Goal: Task Accomplishment & Management: Complete application form

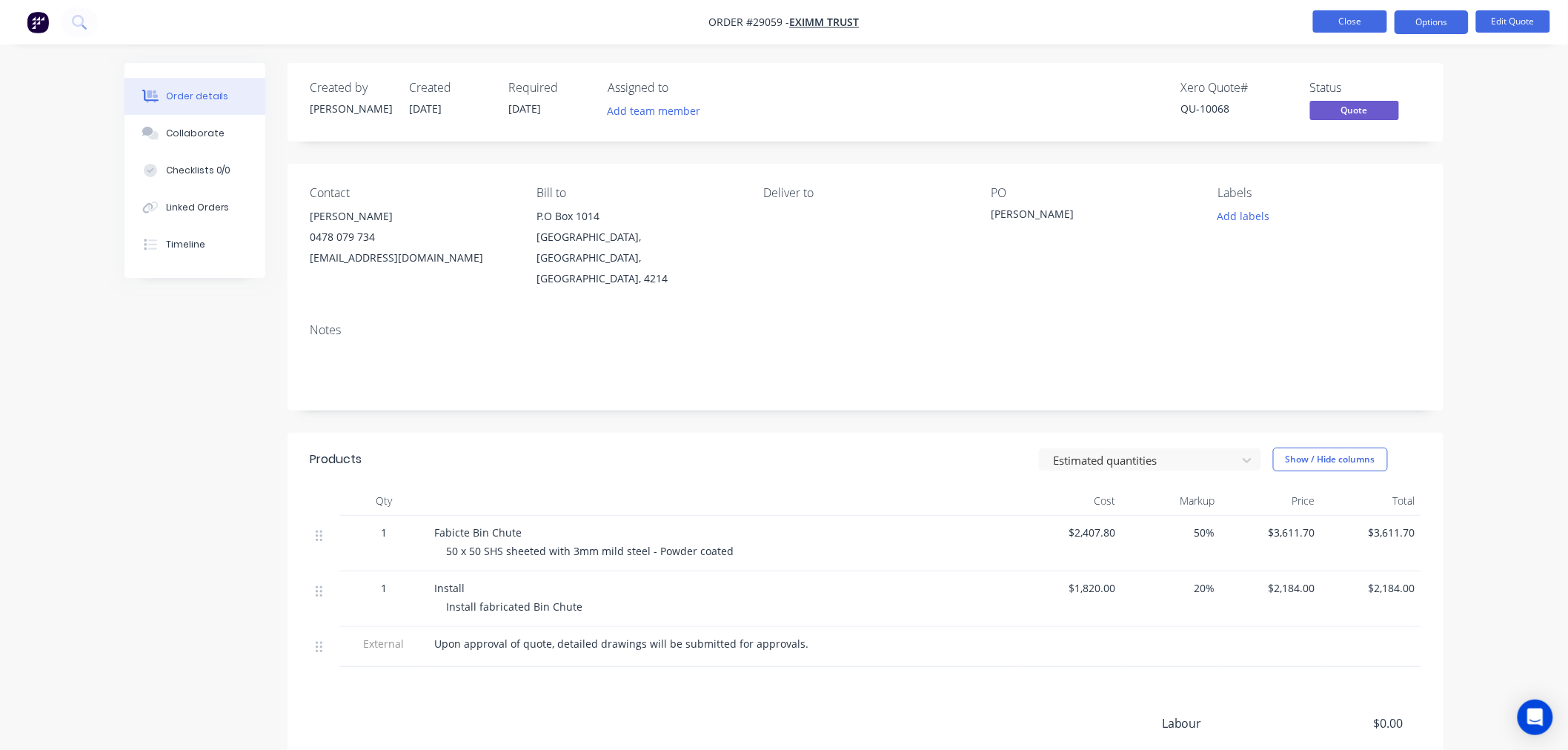
click at [1337, 25] on button "Close" at bounding box center [1350, 21] width 74 height 22
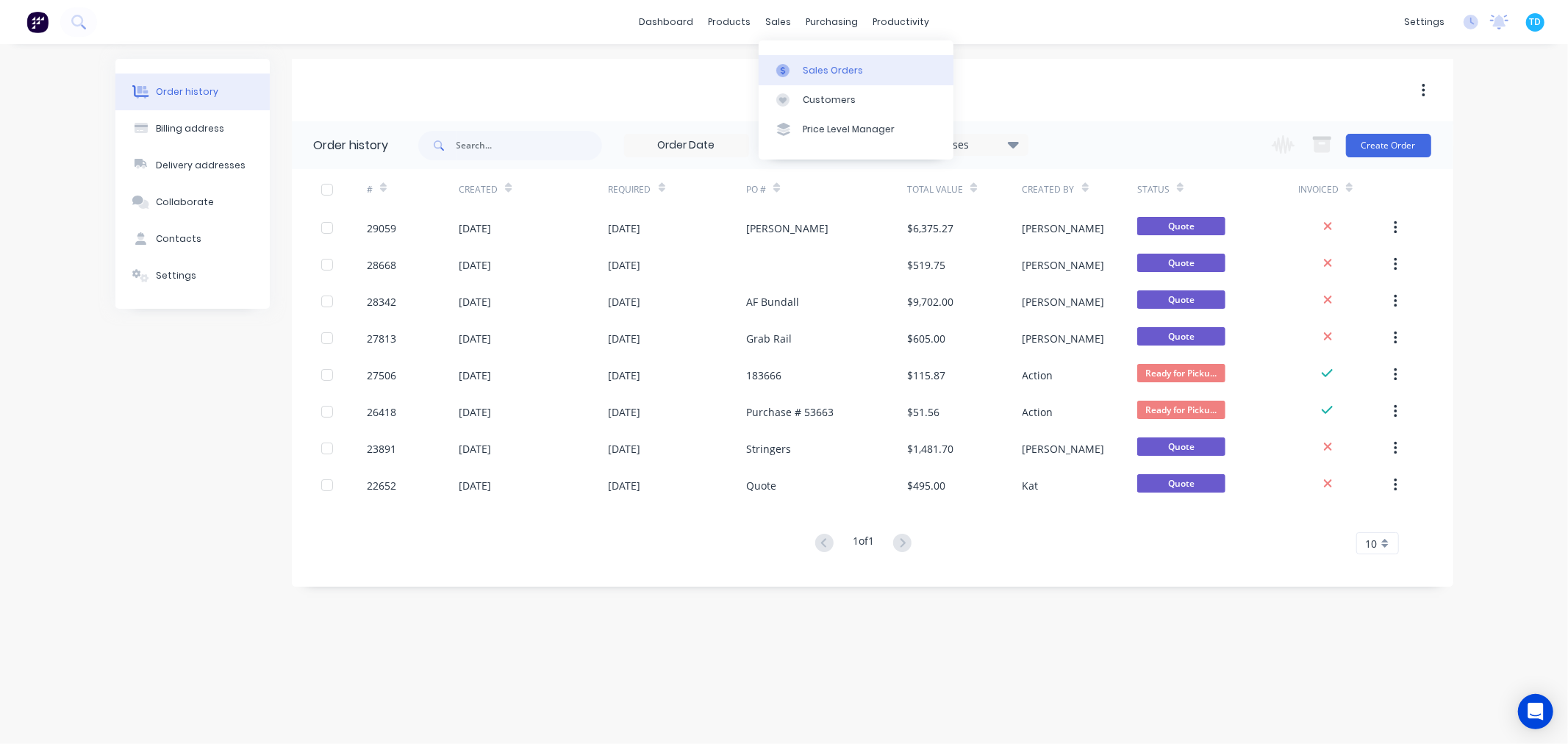
click at [807, 68] on div "Sales Orders" at bounding box center [833, 71] width 60 height 13
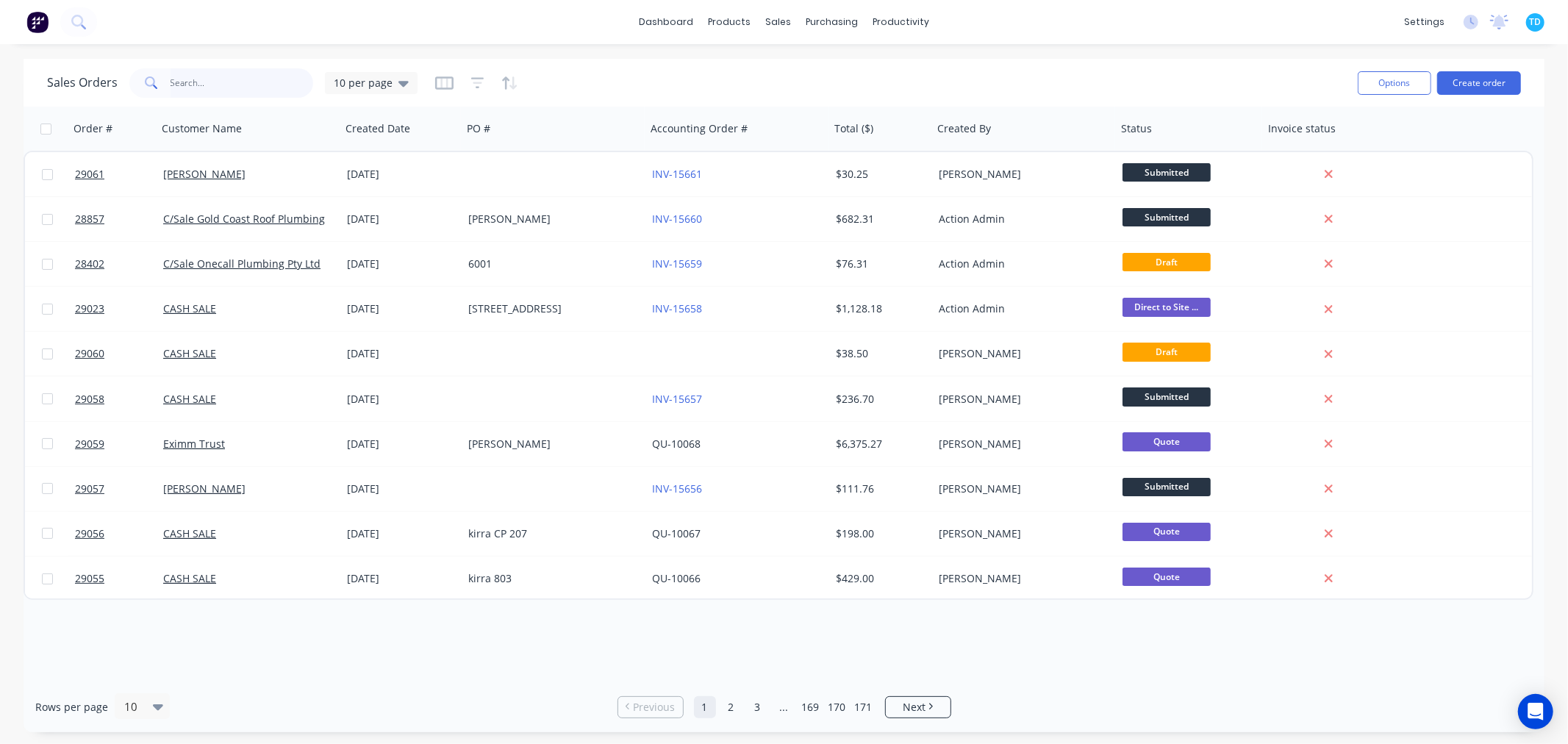
click at [202, 89] on input "text" at bounding box center [243, 83] width 143 height 30
click at [1472, 78] on button "Create order" at bounding box center [1479, 83] width 84 height 24
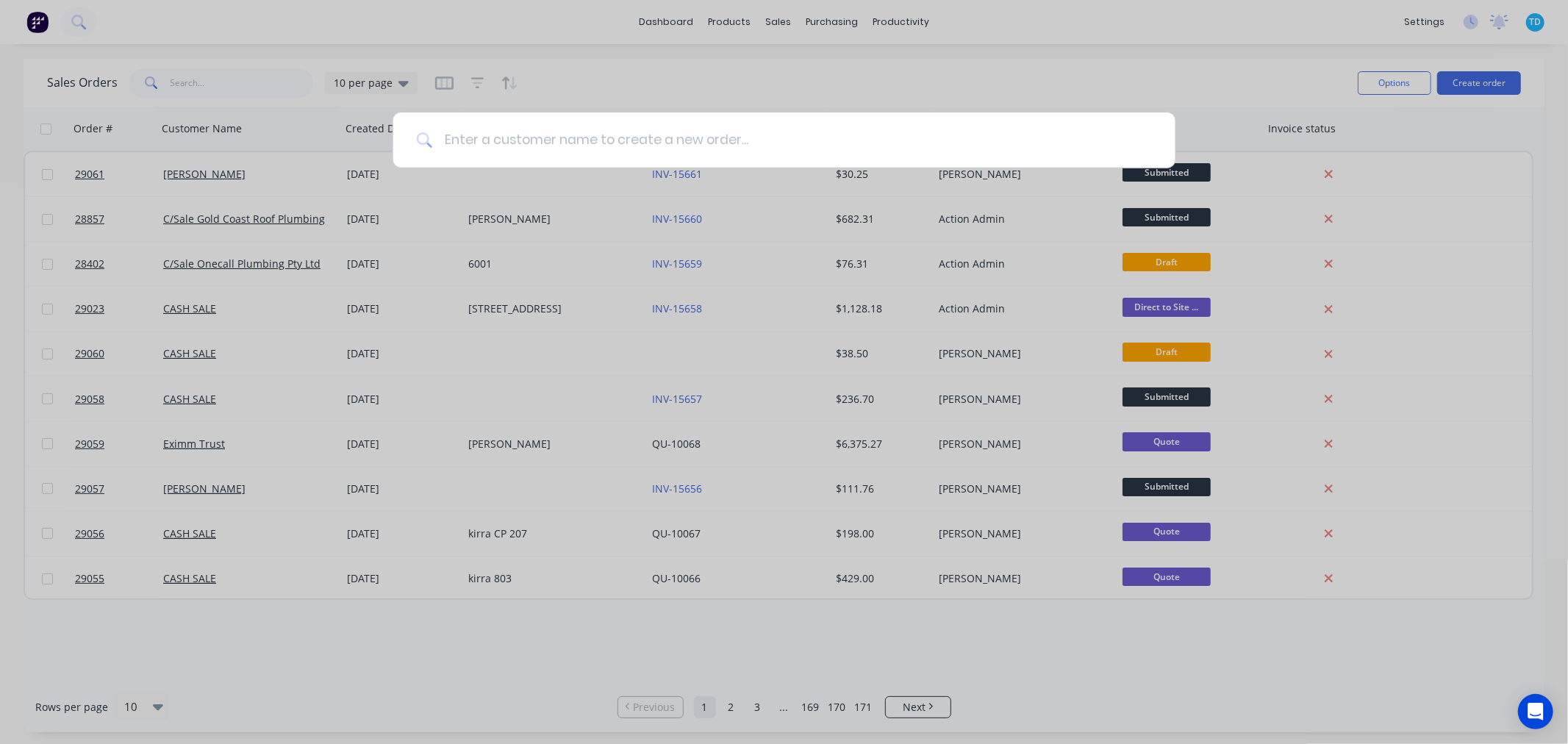
click at [689, 131] on input at bounding box center [793, 140] width 720 height 55
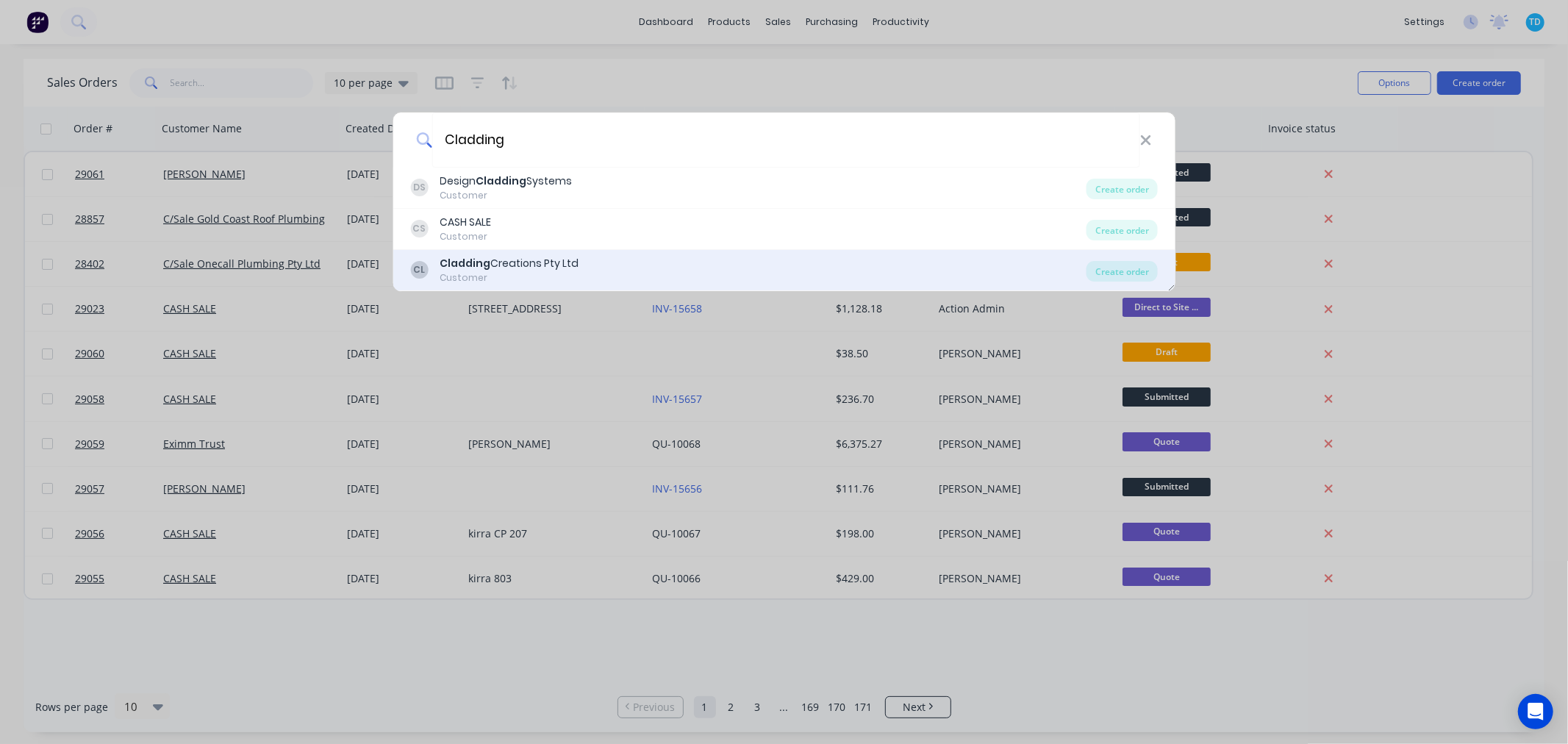
type input "Cladding"
click at [544, 267] on div "Cladding Creations Pty Ltd" at bounding box center [509, 264] width 139 height 15
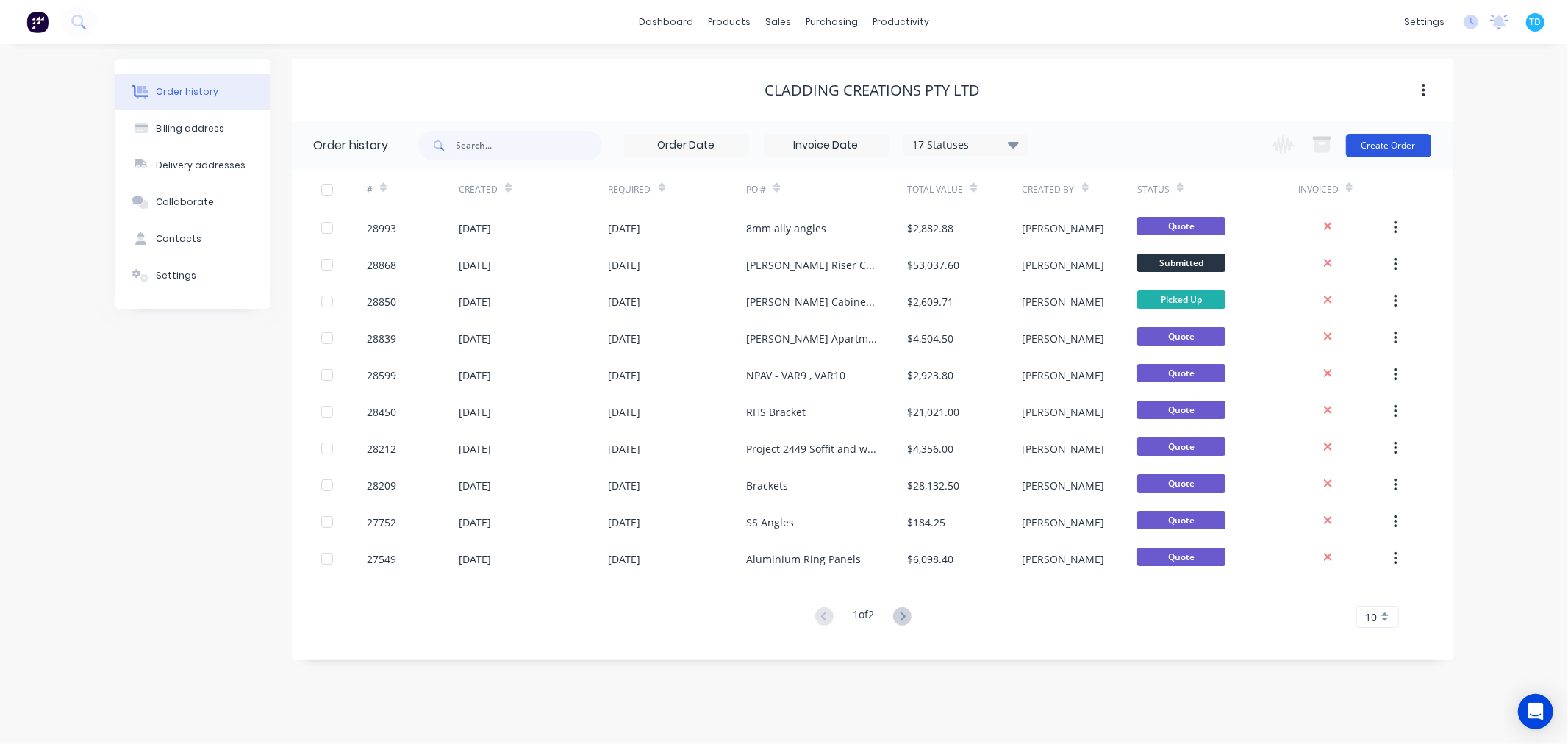
click at [1409, 138] on button "Create Order" at bounding box center [1388, 145] width 85 height 24
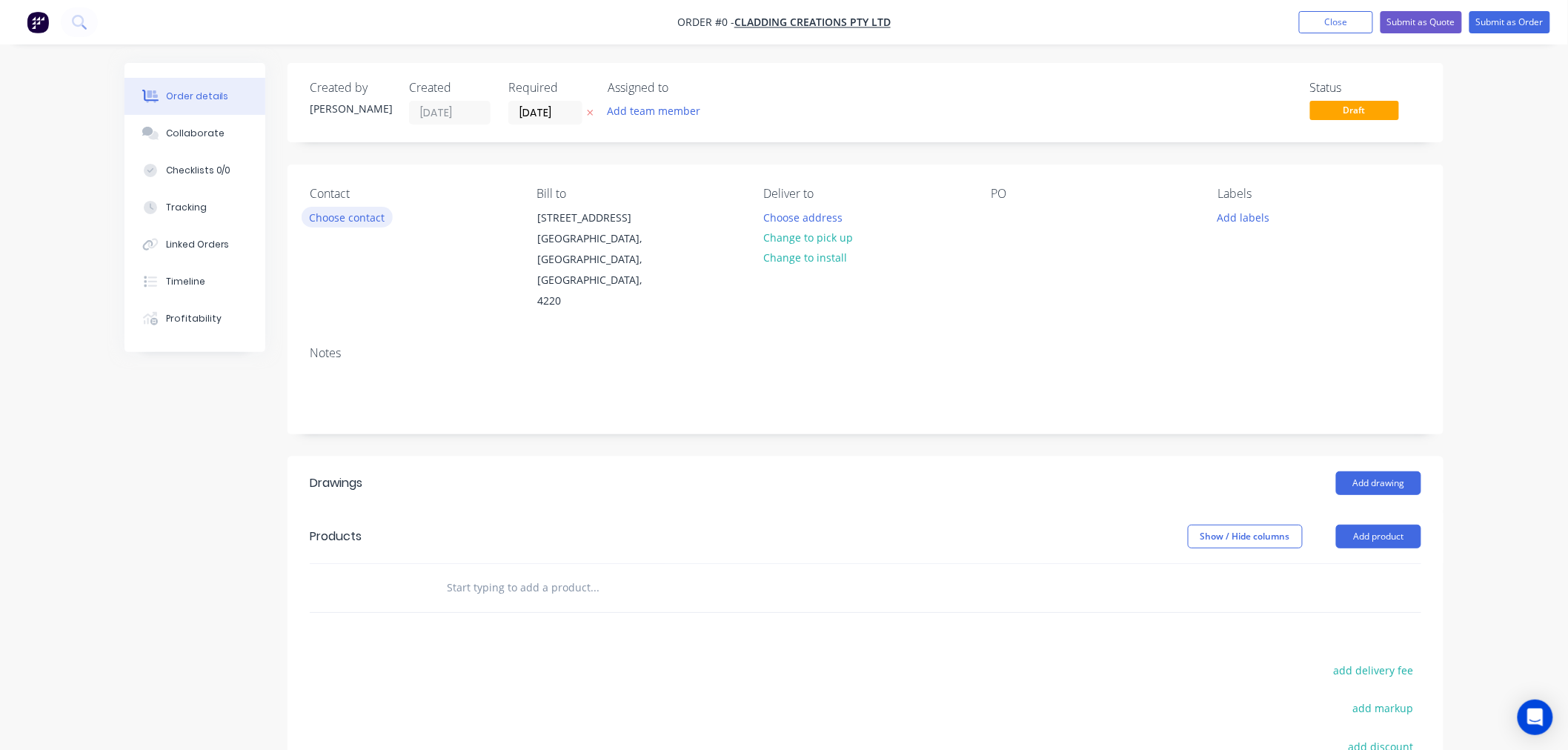
click at [367, 210] on button "Choose contact" at bounding box center [347, 217] width 91 height 20
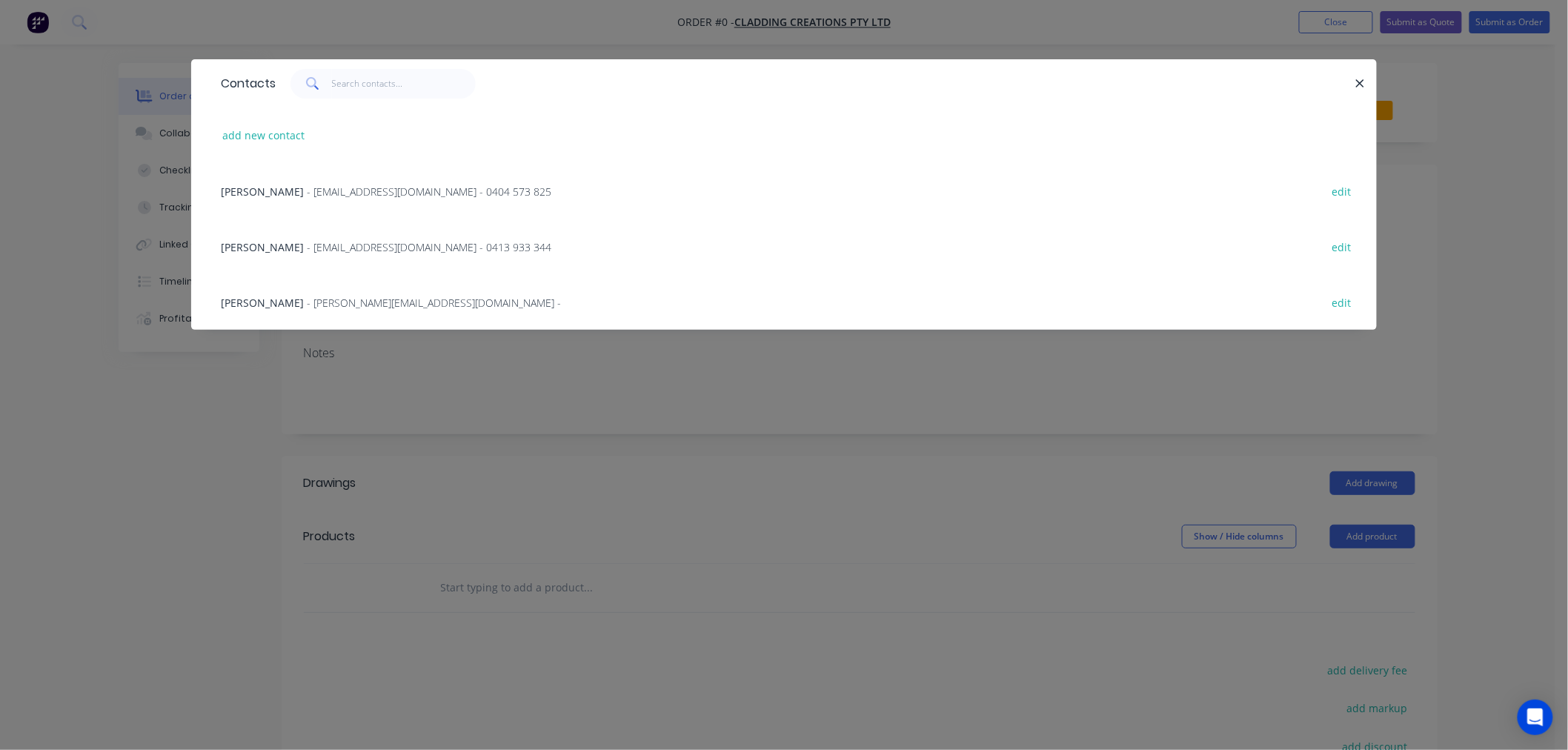
click at [270, 196] on span "[PERSON_NAME]" at bounding box center [262, 192] width 83 height 14
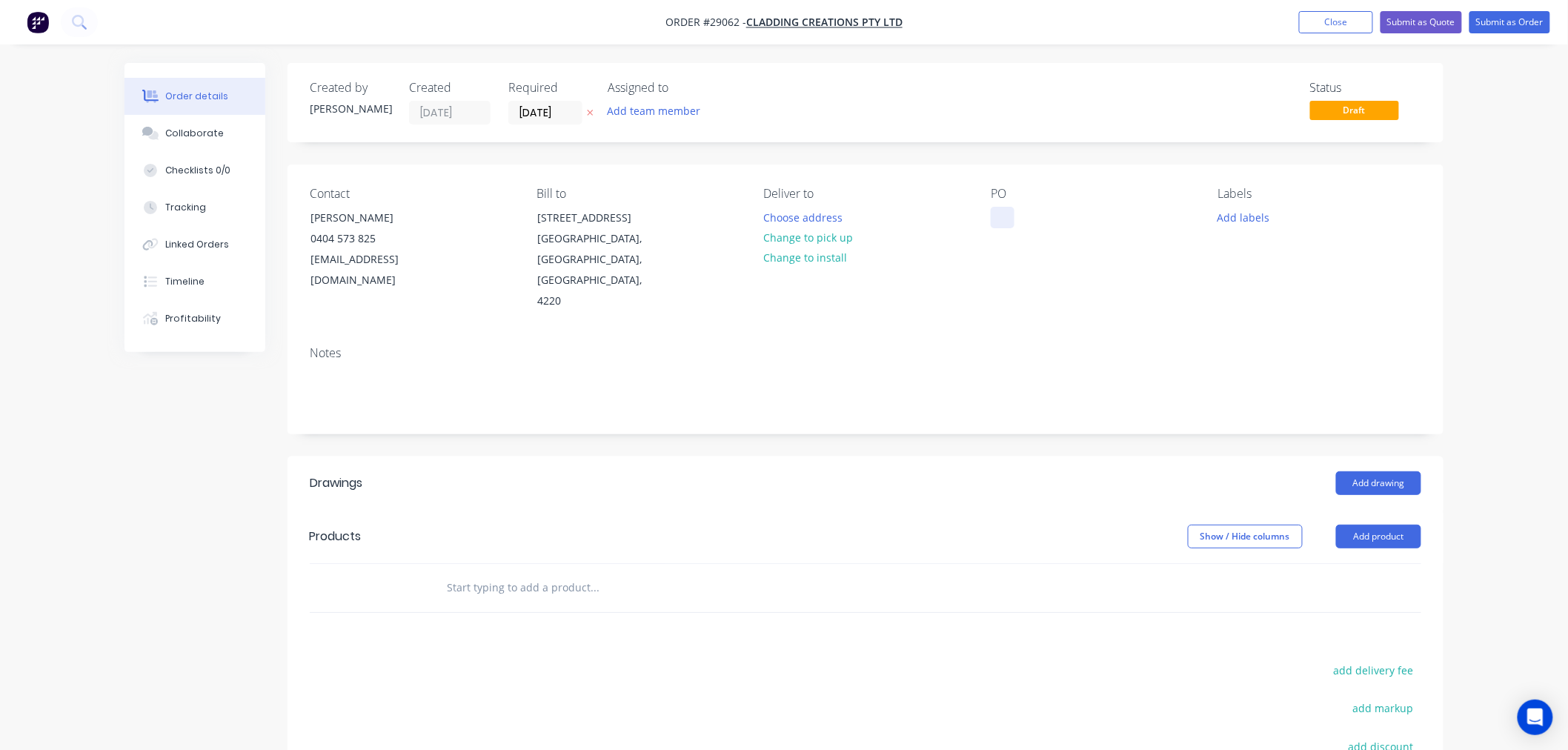
click at [1003, 218] on div at bounding box center [1002, 218] width 24 height 21
click at [1113, 530] on header "Products Show / Hide columns Add product" at bounding box center [865, 536] width 1156 height 53
click at [1367, 525] on button "Add product" at bounding box center [1378, 536] width 86 height 24
click at [1340, 593] on div "Basic product" at bounding box center [1350, 604] width 115 height 21
click at [493, 602] on div at bounding box center [496, 612] width 124 height 21
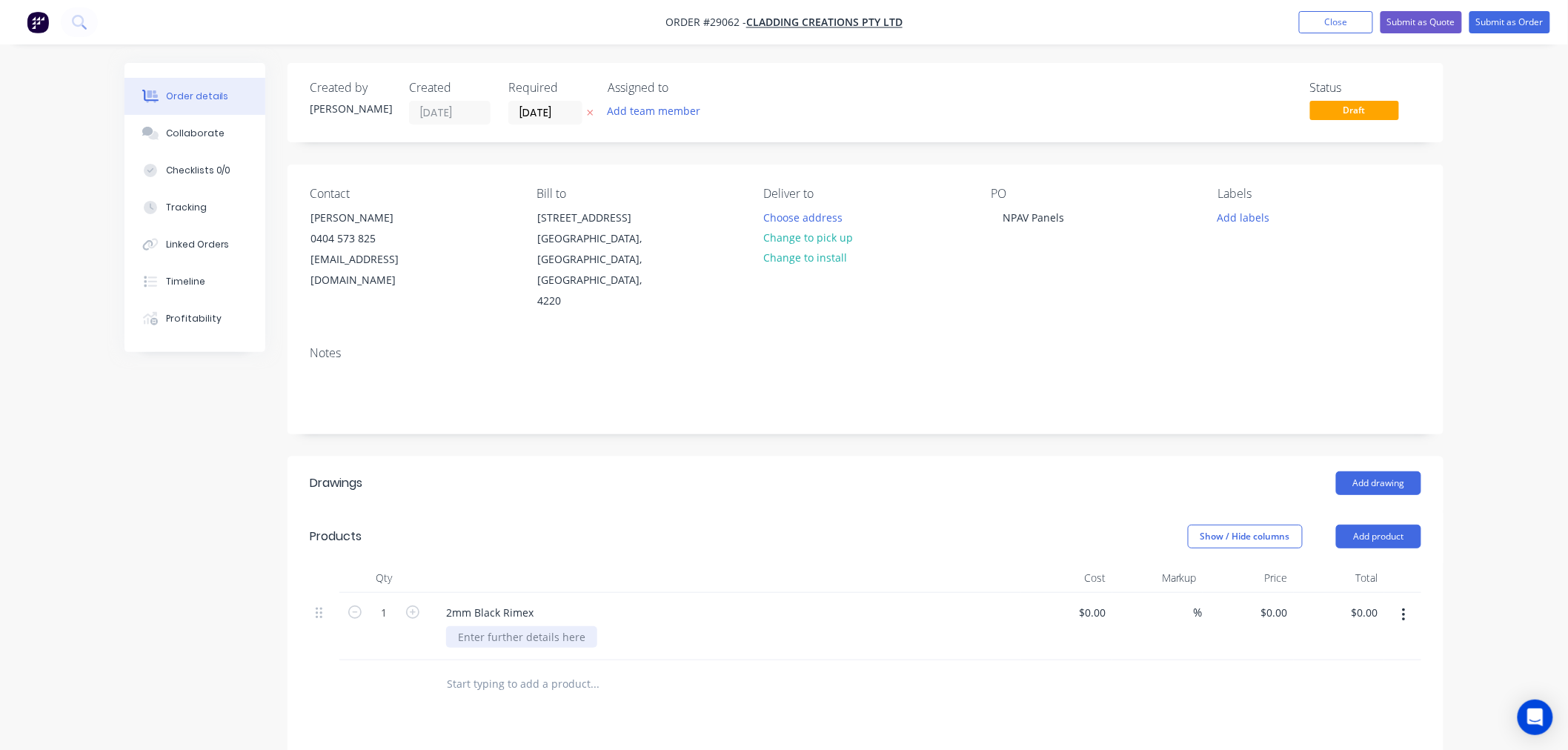
click at [520, 627] on div at bounding box center [521, 637] width 151 height 21
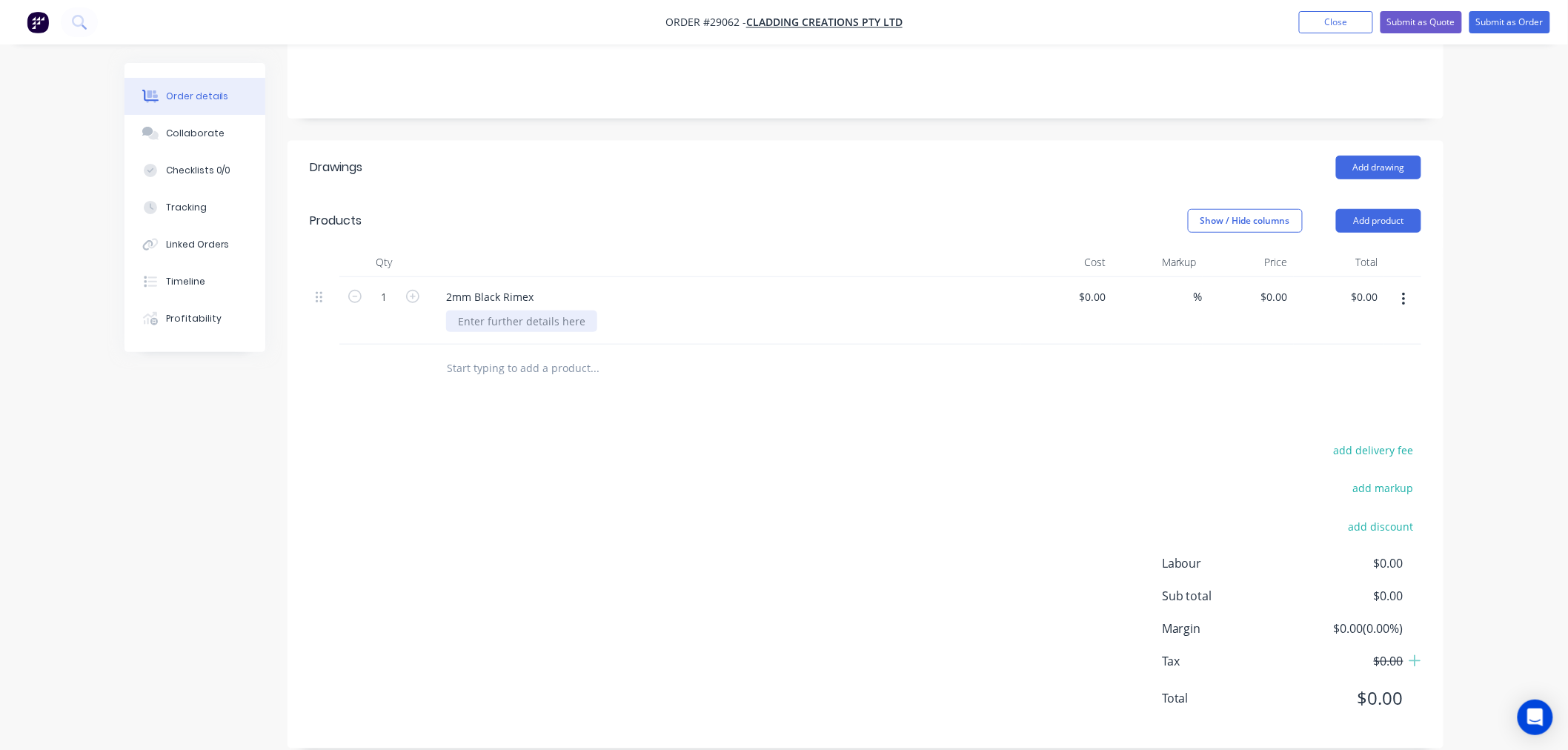
click at [494, 311] on div at bounding box center [521, 322] width 151 height 21
click at [1402, 292] on icon "button" at bounding box center [1404, 299] width 4 height 16
click at [640, 378] on div "Drawings Add drawing Products Show / Hide columns Add product Qty Cost Markup P…" at bounding box center [865, 444] width 1156 height 608
click at [539, 286] on div "2mm Black Rimex" at bounding box center [489, 297] width 111 height 21
click at [387, 286] on input "1" at bounding box center [384, 297] width 39 height 22
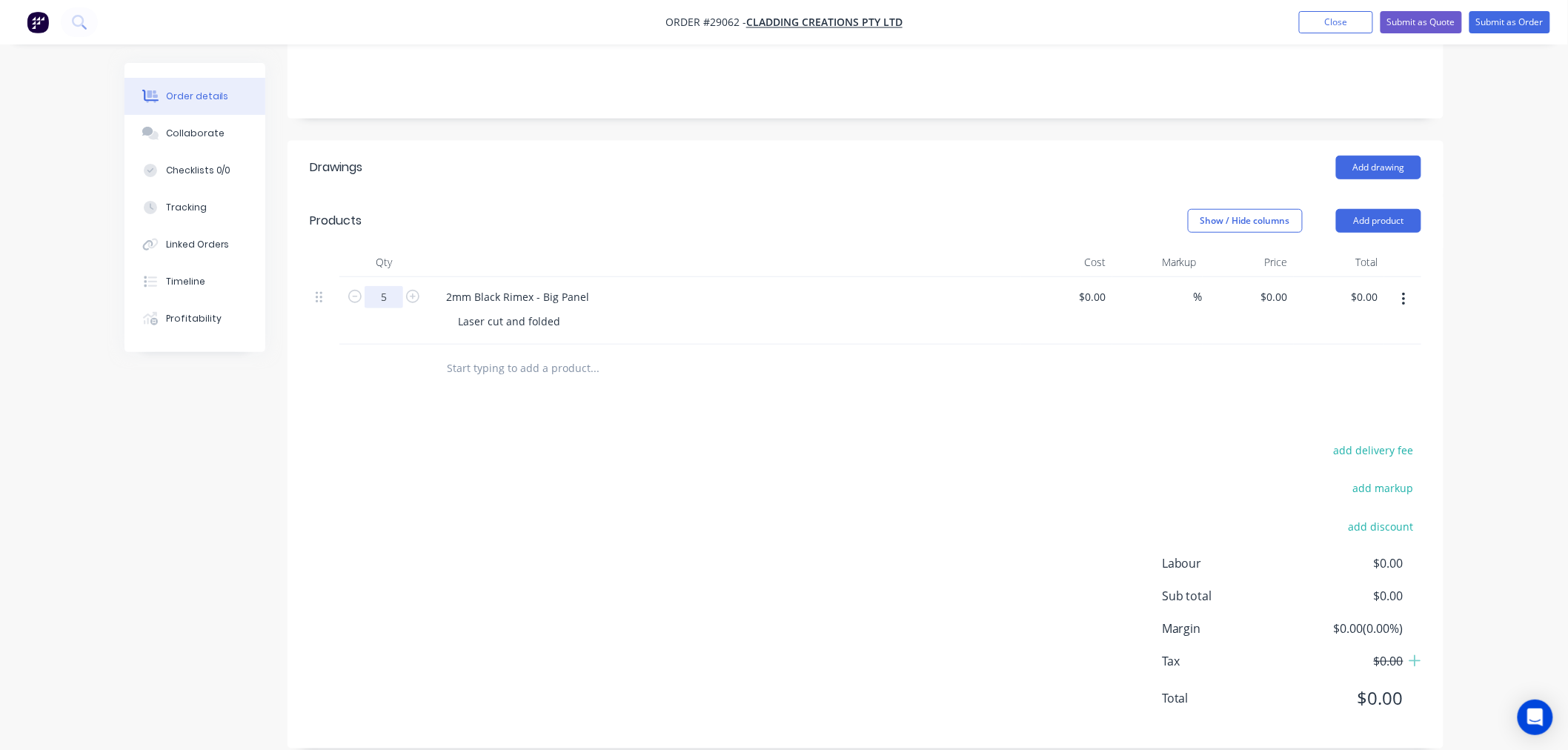
type input "5"
click at [593, 521] on div "add delivery fee add markup add discount Labour $0.00 Sub total $0.00 Margin $0…" at bounding box center [865, 582] width 1112 height 286
click at [1387, 209] on button "Add product" at bounding box center [1378, 220] width 86 height 24
click at [1123, 440] on div "add delivery fee add markup add discount Labour $0.00 Sub total $0.00 Margin $0…" at bounding box center [865, 582] width 1112 height 286
click at [1405, 292] on icon "button" at bounding box center [1404, 299] width 4 height 16
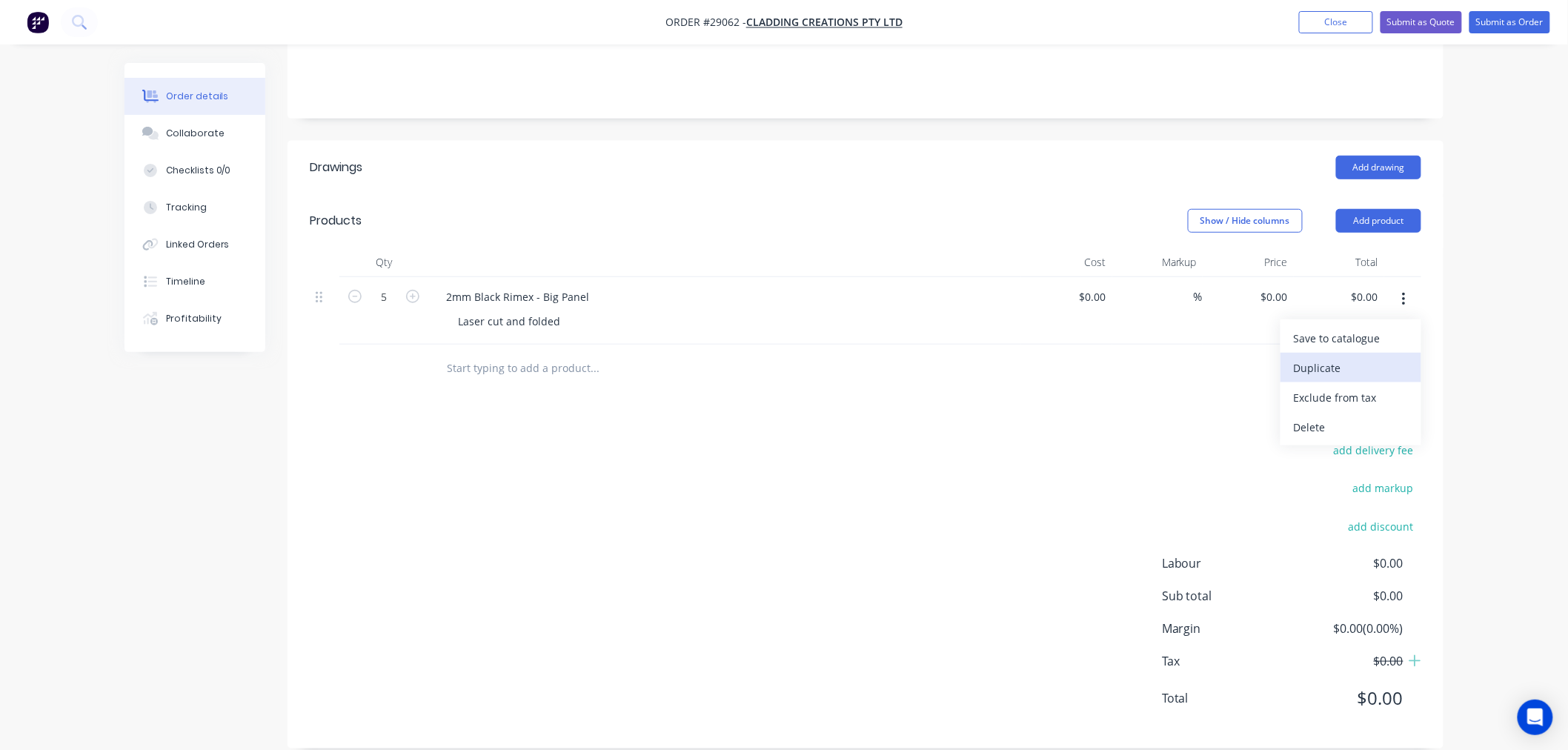
click at [1357, 357] on div "Duplicate" at bounding box center [1350, 368] width 115 height 21
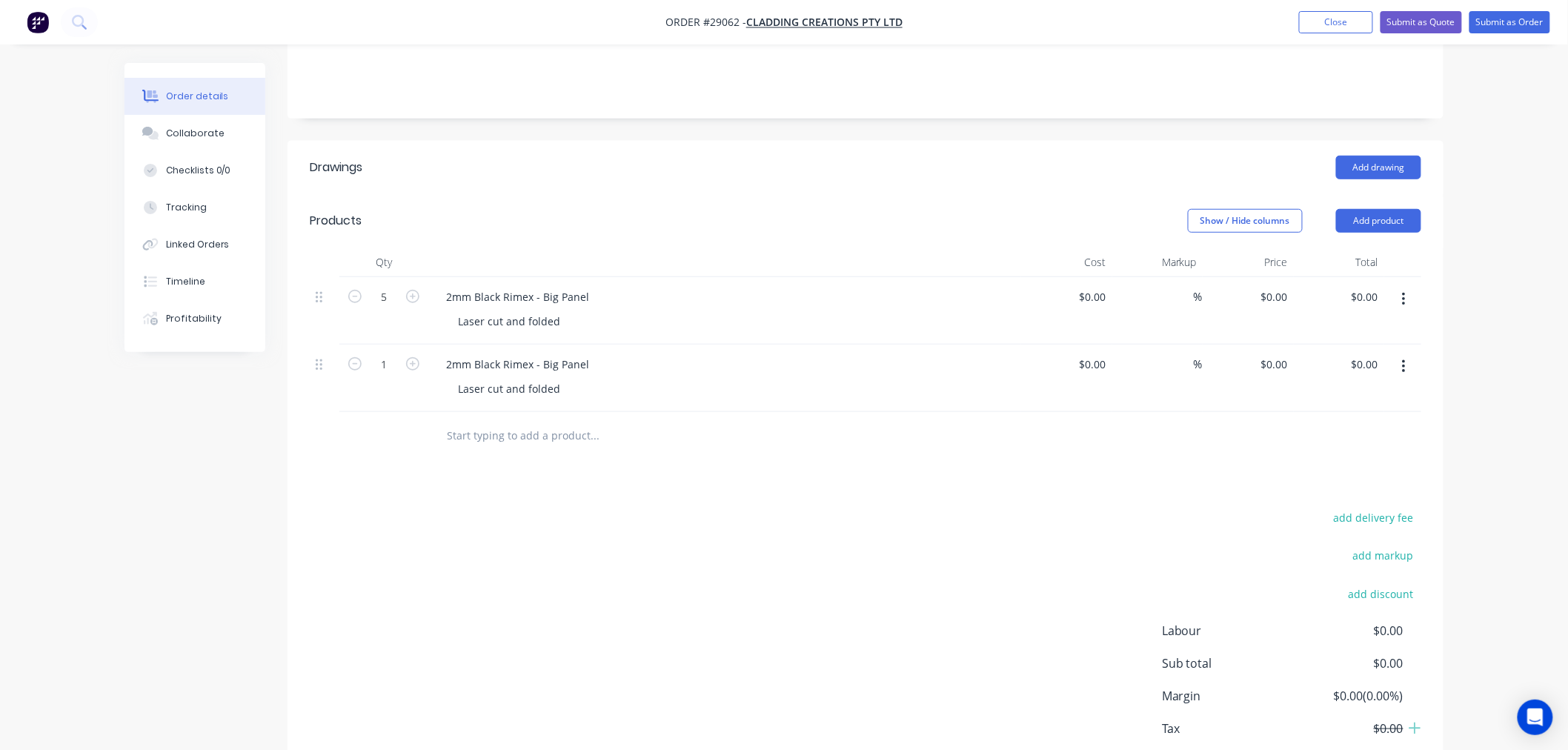
click at [1404, 292] on icon "button" at bounding box center [1404, 299] width 4 height 16
click at [1378, 357] on div "Duplicate" at bounding box center [1350, 368] width 115 height 21
click at [776, 536] on div "Drawings Add drawing Products Show / Hide columns Add product Qty Cost Markup P…" at bounding box center [865, 511] width 1156 height 742
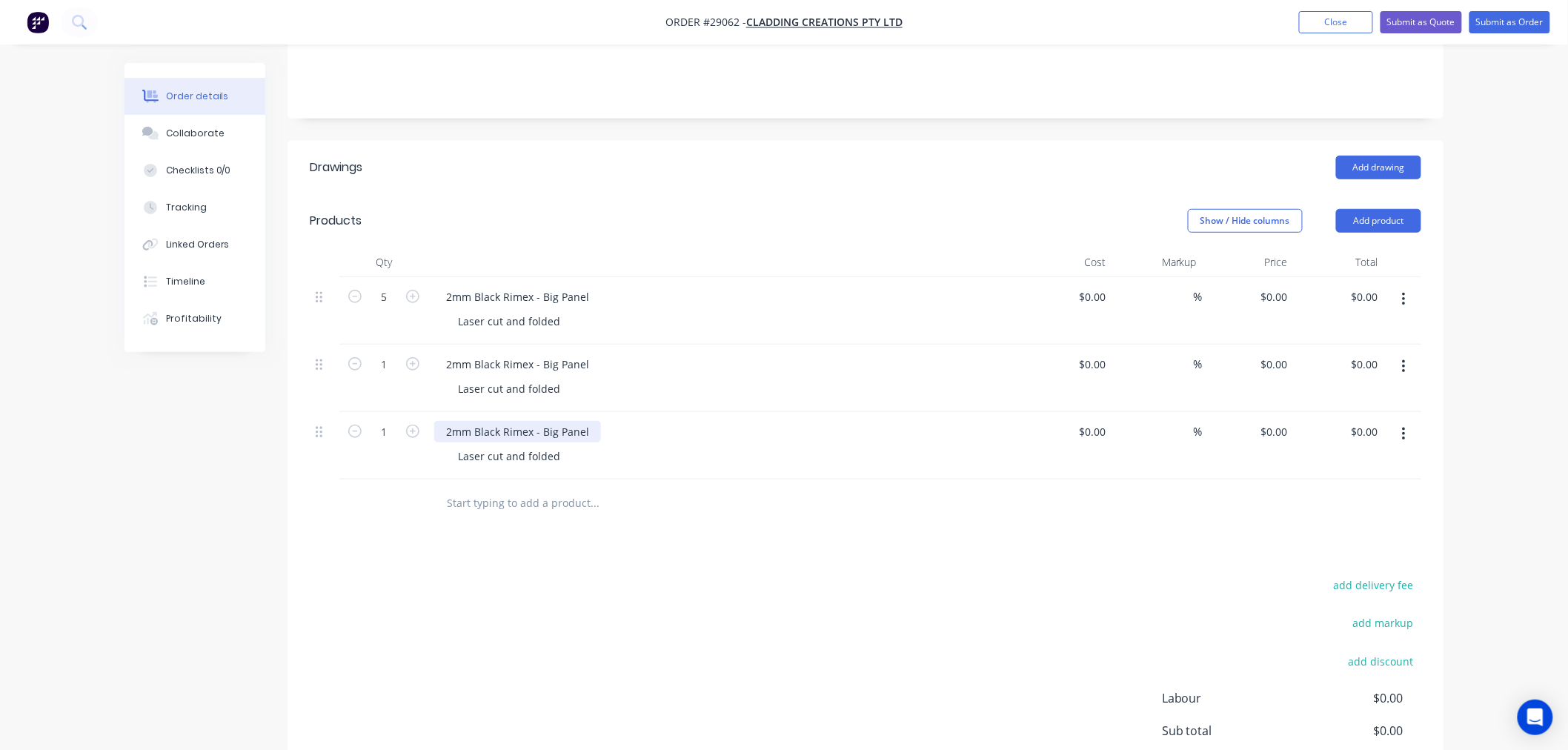
click at [596, 421] on div "2mm Black Rimex - Big Panel" at bounding box center [517, 431] width 167 height 21
drag, startPoint x: 593, startPoint y: 408, endPoint x: 543, endPoint y: 410, distance: 50.0
click at [543, 421] on div "2mm Black Rimex - Big Panel" at bounding box center [517, 431] width 167 height 21
click at [412, 425] on icon "button" at bounding box center [413, 431] width 13 height 13
type input "2"
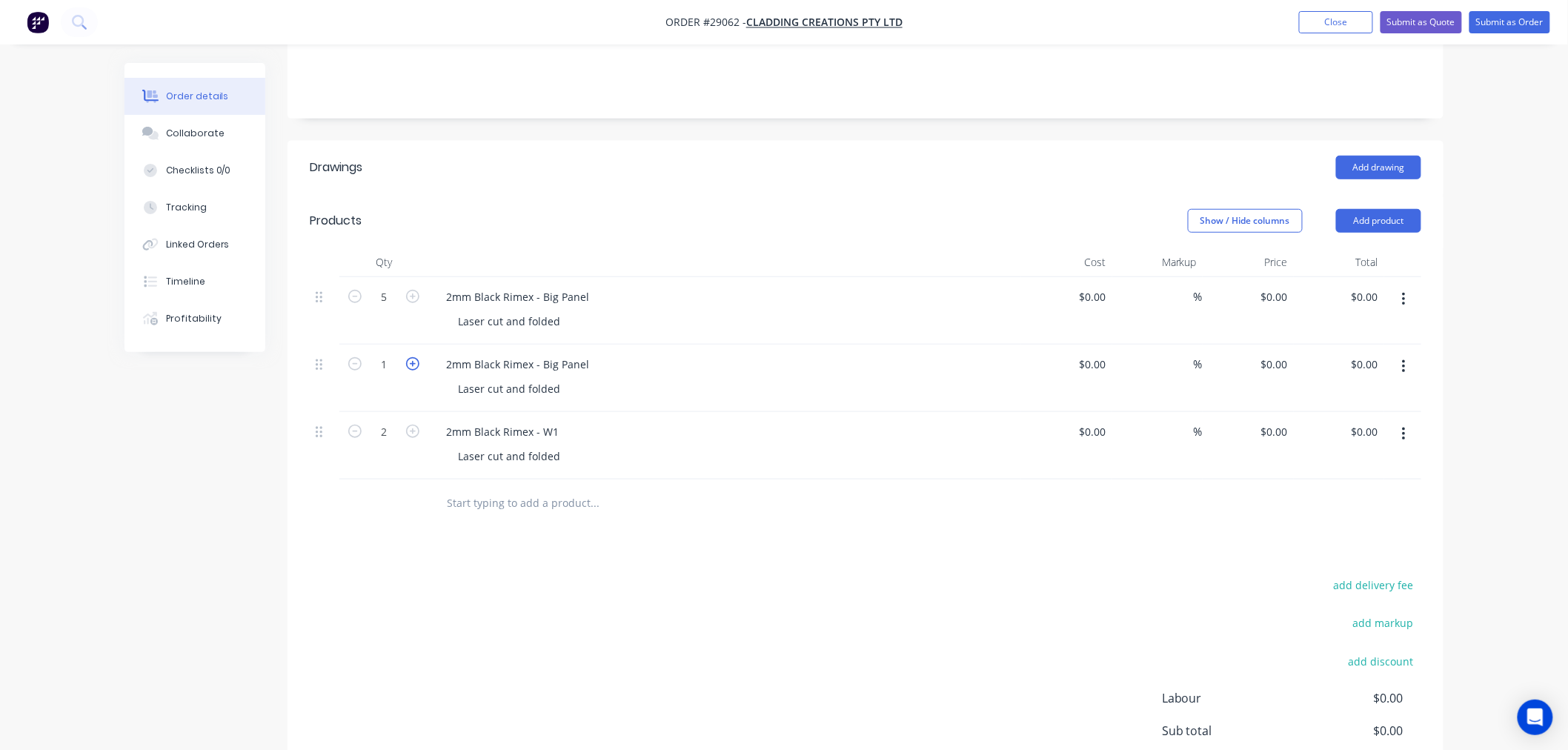
click at [408, 357] on icon "button" at bounding box center [413, 364] width 13 height 13
type input "5"
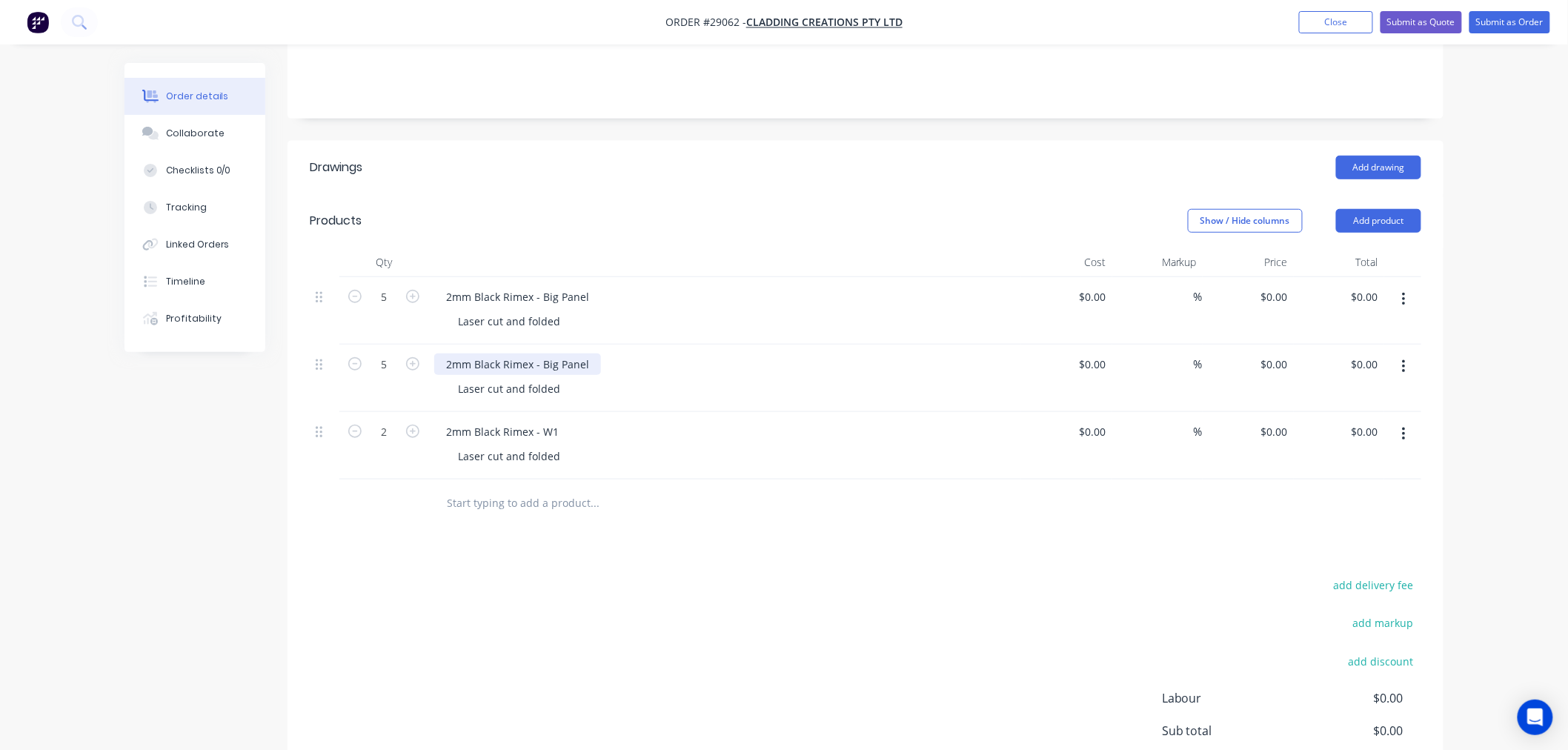
click at [555, 353] on div "2mm Black Rimex - Big Panel" at bounding box center [517, 364] width 167 height 21
click at [807, 601] on div "add delivery fee add markup add discount Labour $0.00 Sub total $0.00 Margin $0…" at bounding box center [865, 717] width 1112 height 286
click at [1175, 286] on div "%" at bounding box center [1186, 297] width 32 height 21
type input "20"
click at [1187, 353] on input at bounding box center [1186, 364] width 17 height 21
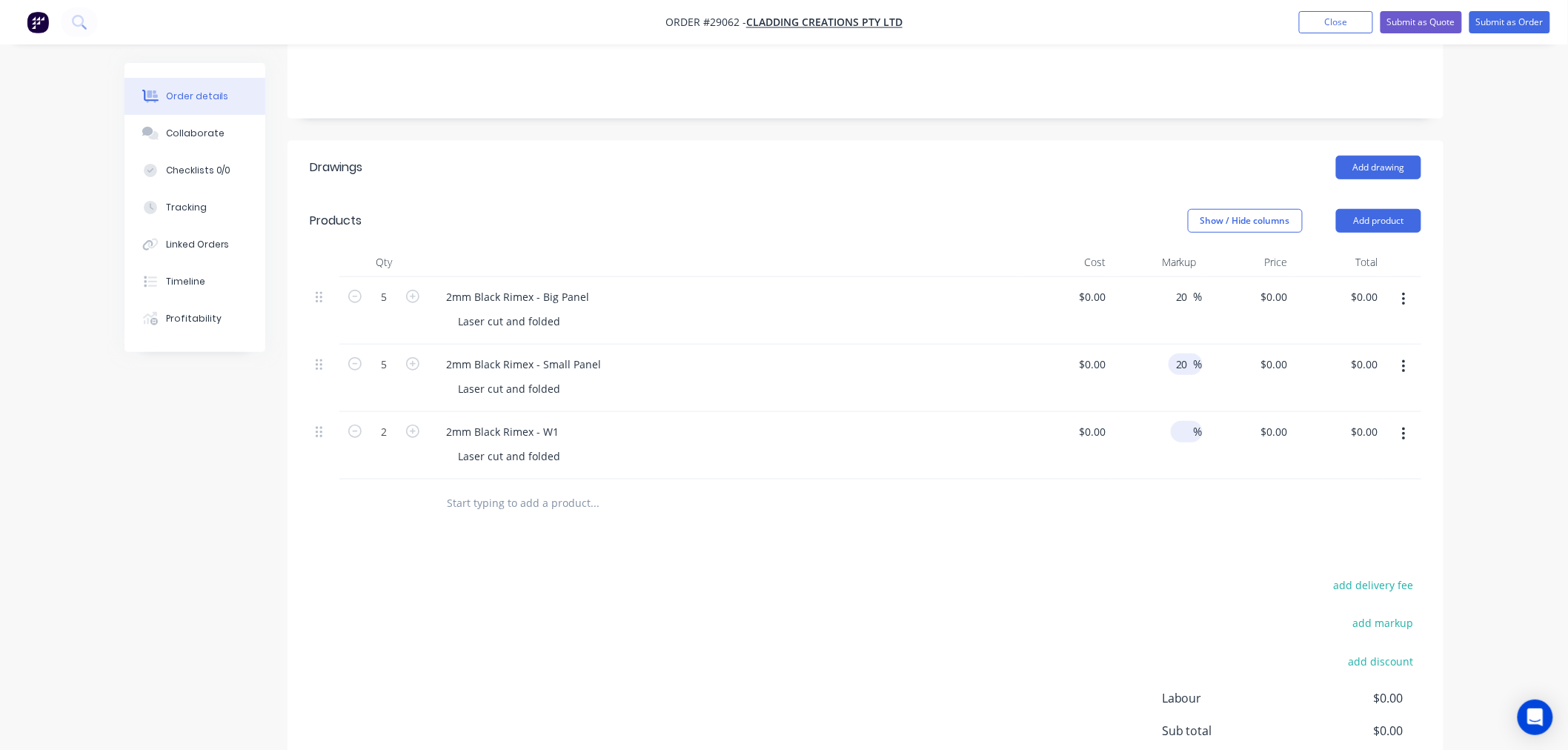
type input "20"
click at [1187, 421] on input at bounding box center [1186, 431] width 17 height 21
type input "20"
click at [1350, 575] on div "add delivery fee" at bounding box center [1328, 593] width 185 height 38
click at [1374, 209] on button "Add product" at bounding box center [1378, 220] width 86 height 24
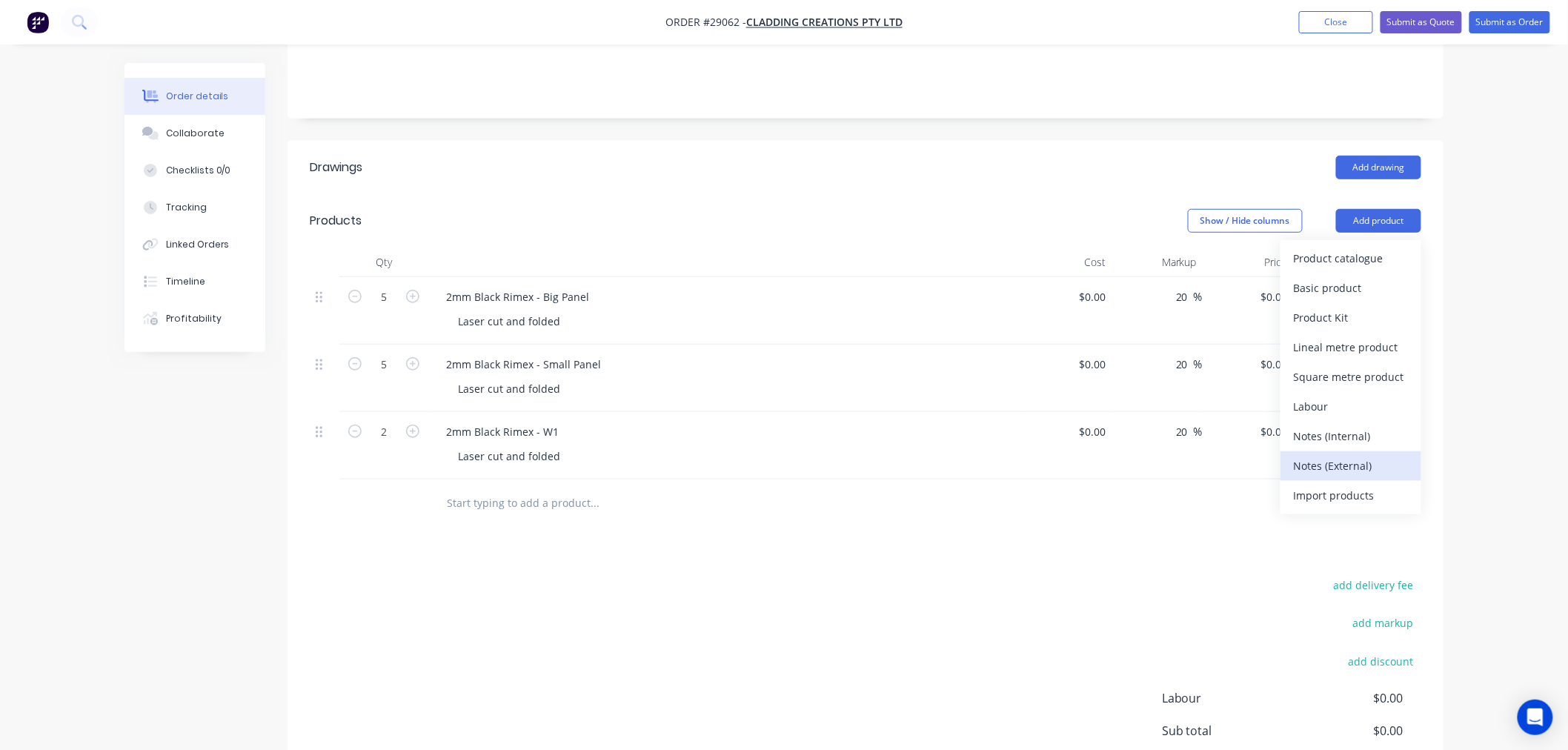
click at [1345, 455] on div "Notes (External)" at bounding box center [1350, 466] width 115 height 21
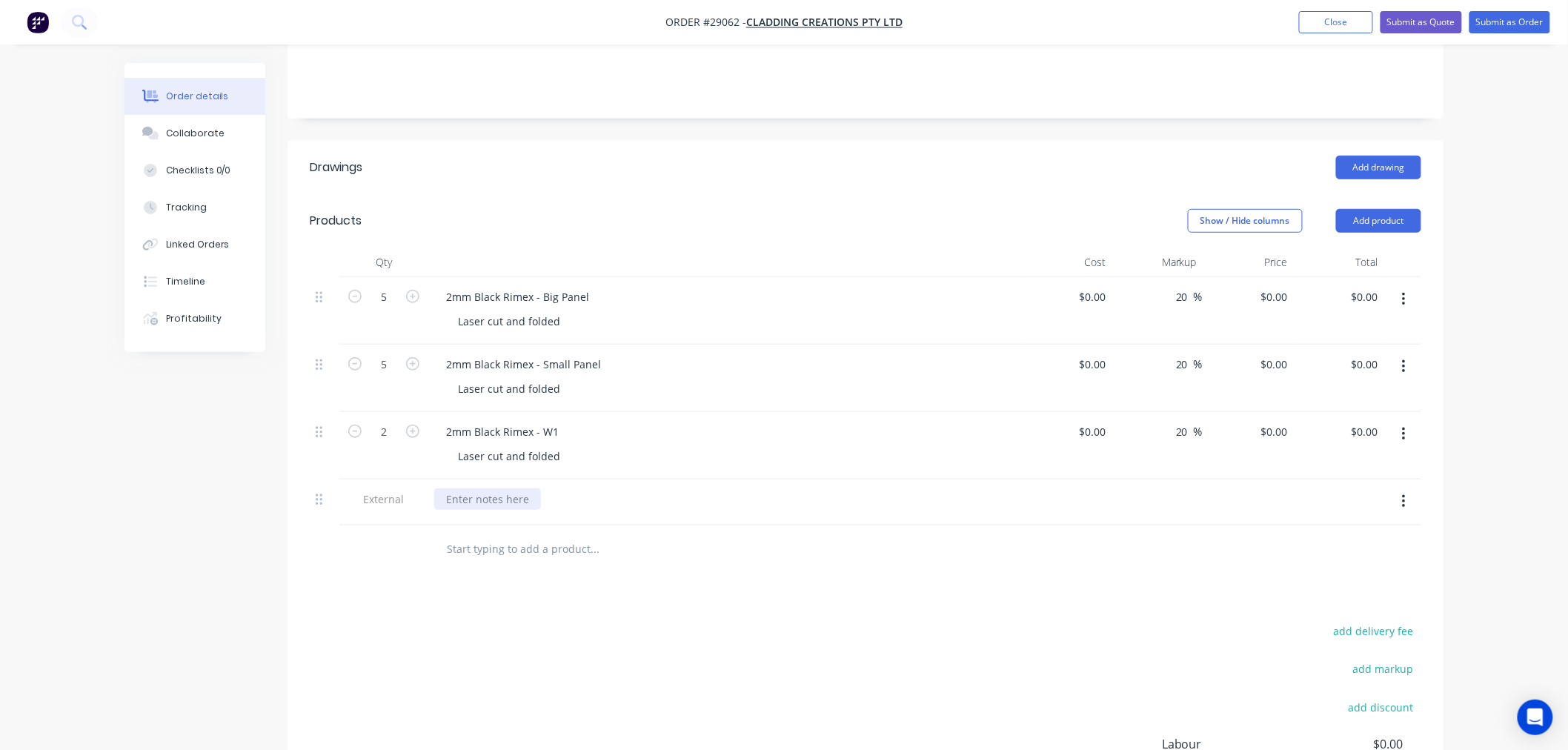
click at [490, 488] on div at bounding box center [487, 499] width 107 height 21
click at [707, 565] on div "Drawings Add drawing Products Show / Hide columns Add product Qty Cost Markup P…" at bounding box center [865, 534] width 1156 height 789
click at [1108, 353] on input at bounding box center [1094, 364] width 34 height 21
drag, startPoint x: 1108, startPoint y: 343, endPoint x: 1080, endPoint y: 346, distance: 28.2
click at [1080, 353] on div "22.1 22.1" at bounding box center [1094, 364] width 34 height 21
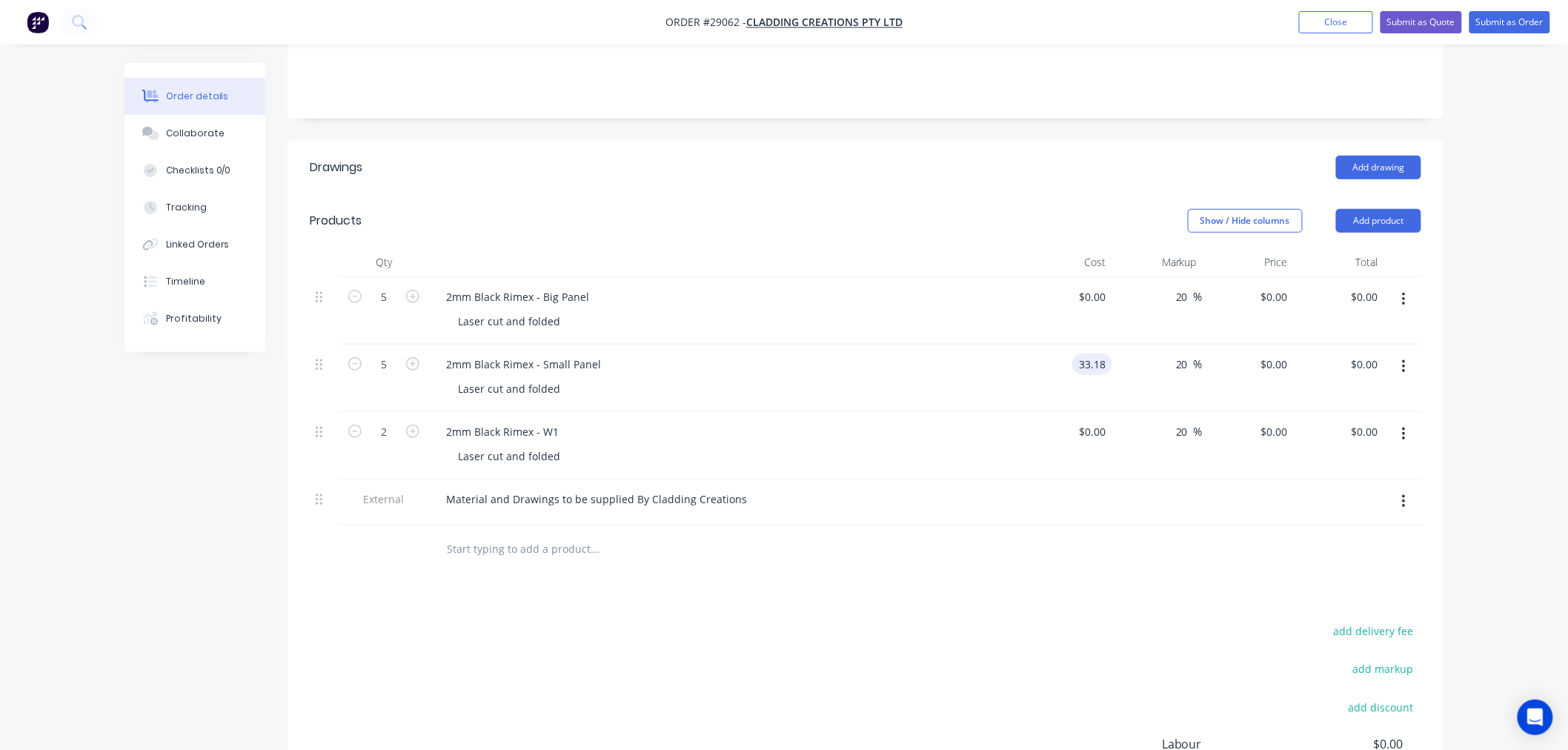
type input "$33.18"
type input "$39.816"
type input "$199.08"
click at [1092, 526] on div at bounding box center [865, 550] width 1112 height 48
click at [562, 353] on div "2mm Black Rimex - Small Panel" at bounding box center [524, 364] width 179 height 21
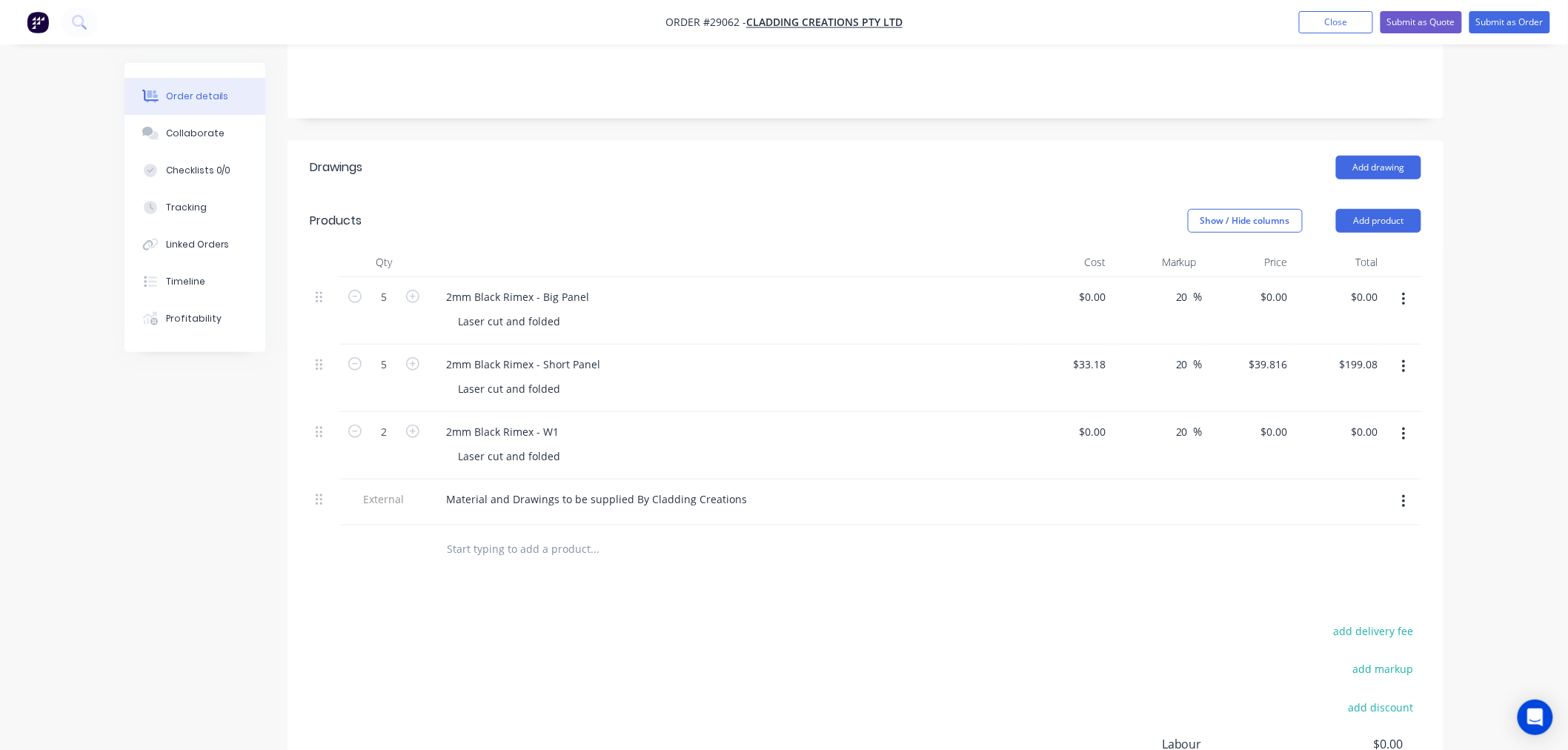
click at [787, 553] on div "Drawings Add drawing Products Show / Hide columns Add product Qty Cost Markup P…" at bounding box center [865, 534] width 1156 height 789
click at [1106, 286] on input at bounding box center [1094, 297] width 34 height 21
type input "$67.43"
type input "$80.916"
type input "$404.58"
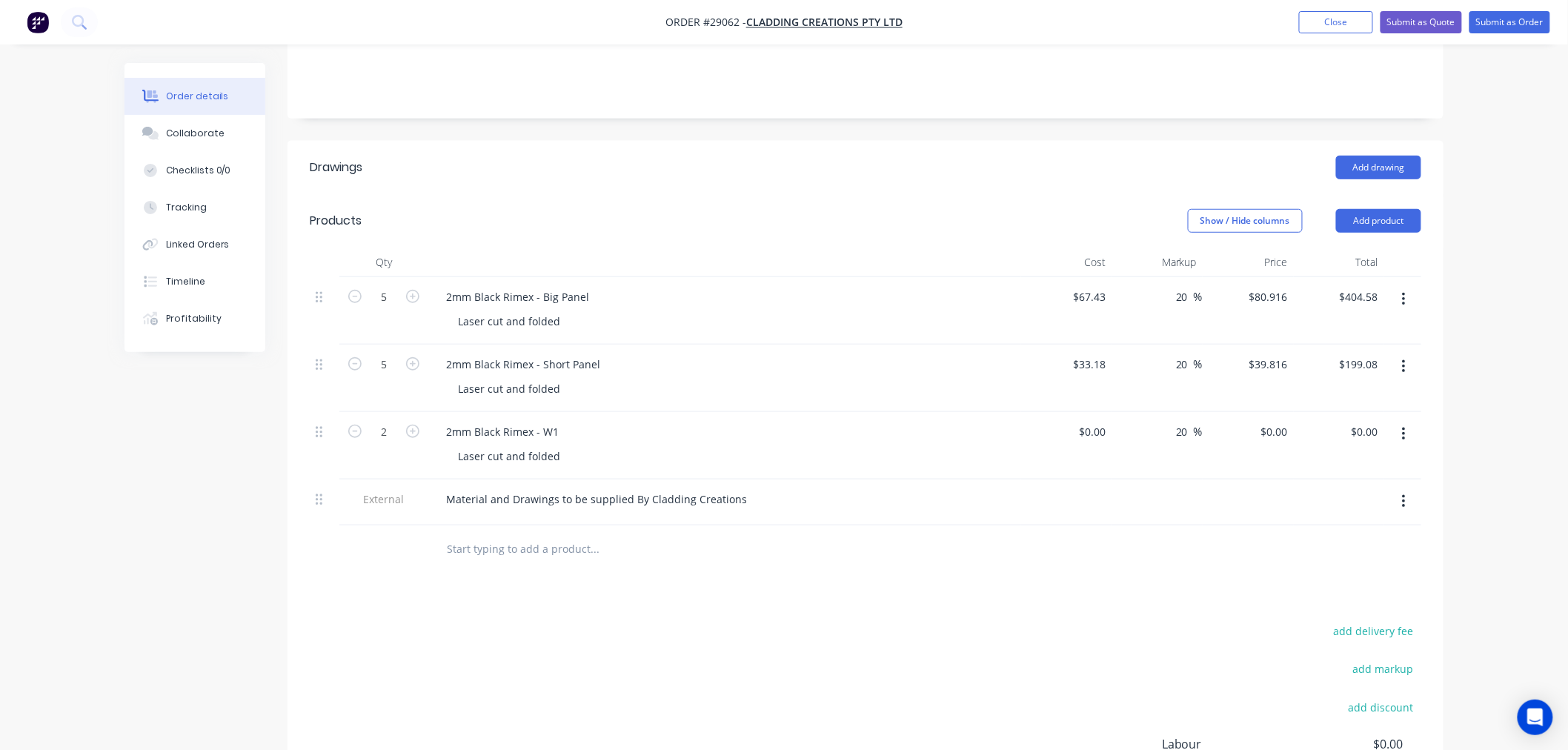
click at [1100, 498] on div at bounding box center [1067, 503] width 91 height 46
drag, startPoint x: 1102, startPoint y: 404, endPoint x: 1118, endPoint y: 411, distance: 17.5
click at [1103, 421] on input at bounding box center [1094, 431] width 34 height 21
type input "$88.28"
type input "$105.936"
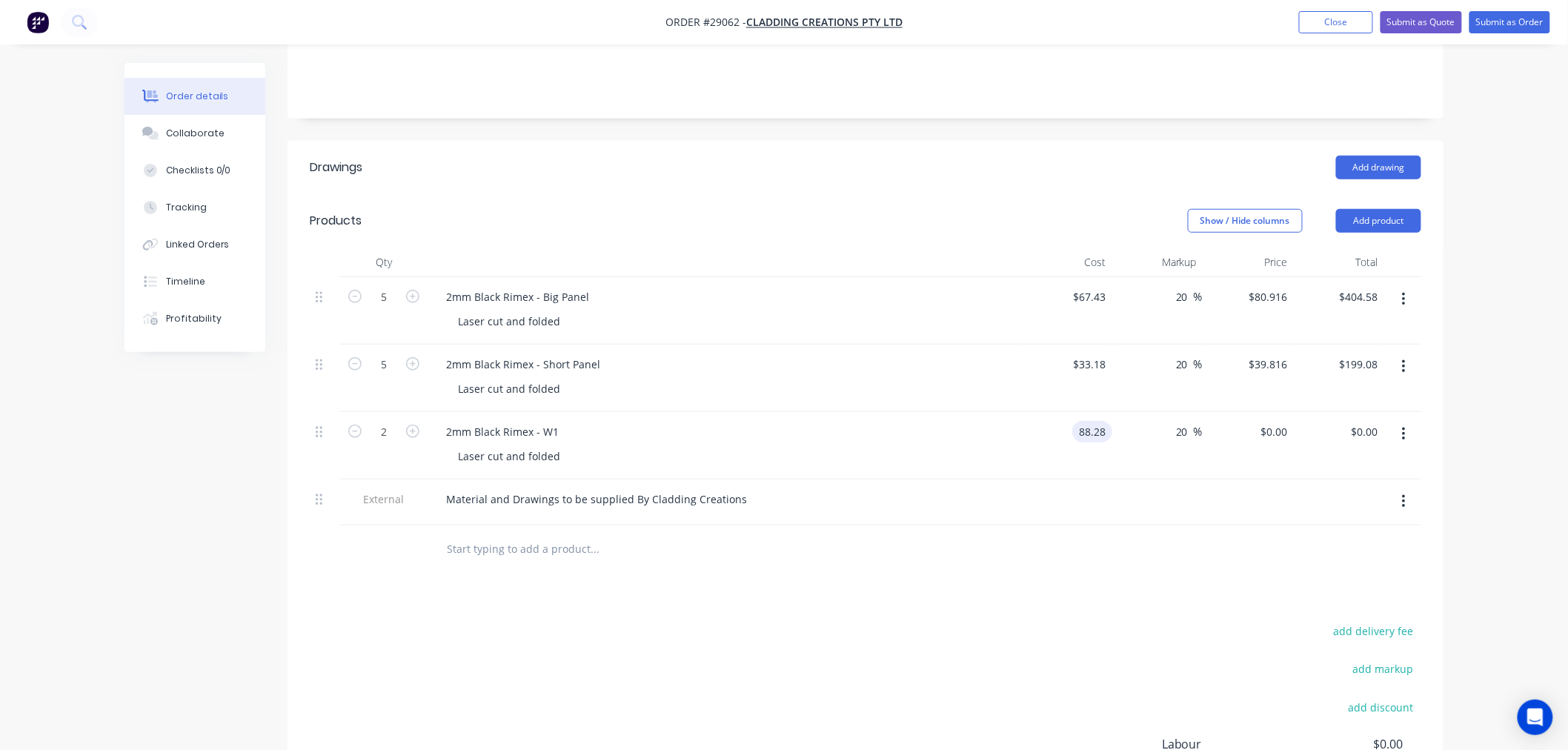
type input "$211.87"
click at [1142, 526] on div at bounding box center [865, 550] width 1112 height 48
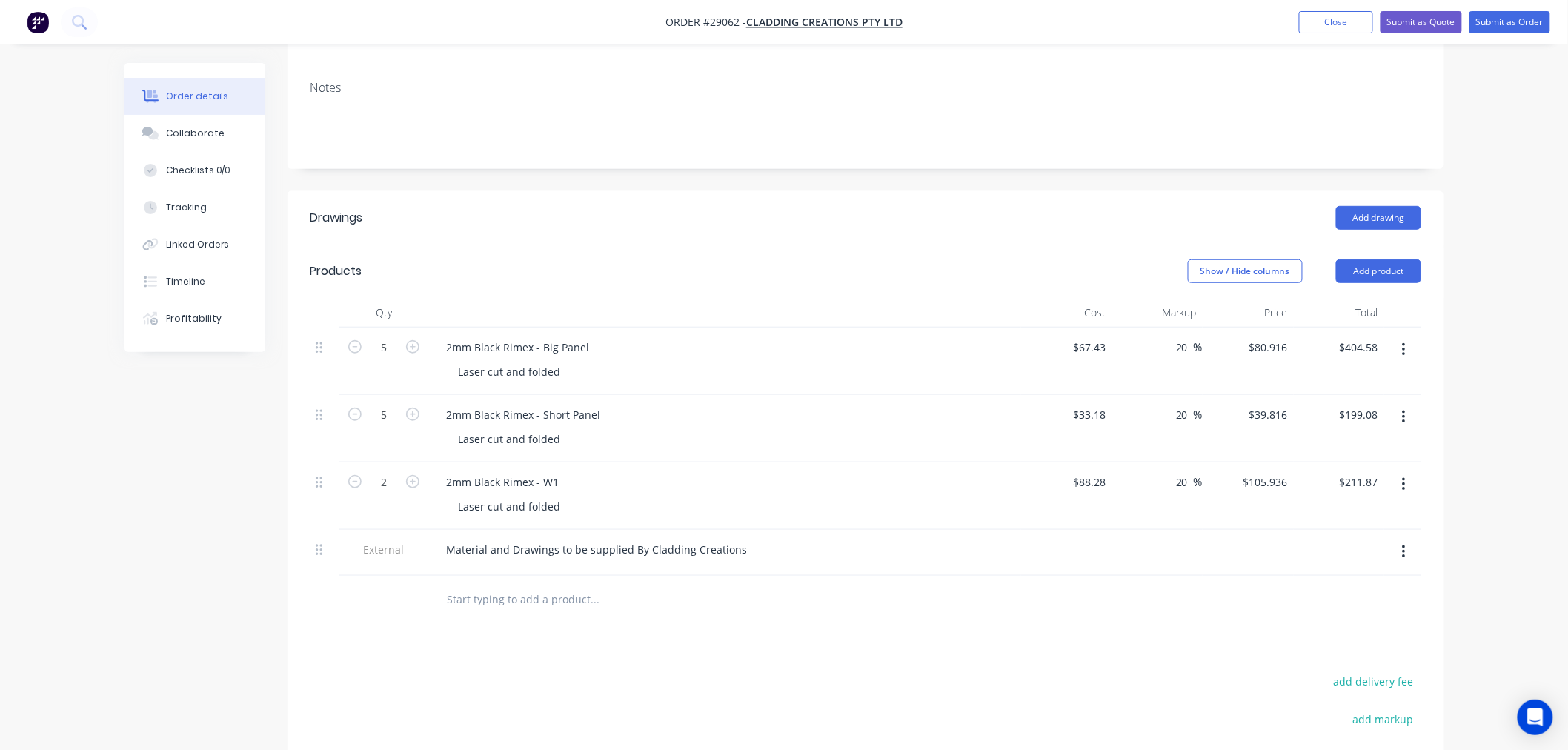
scroll to position [167, 0]
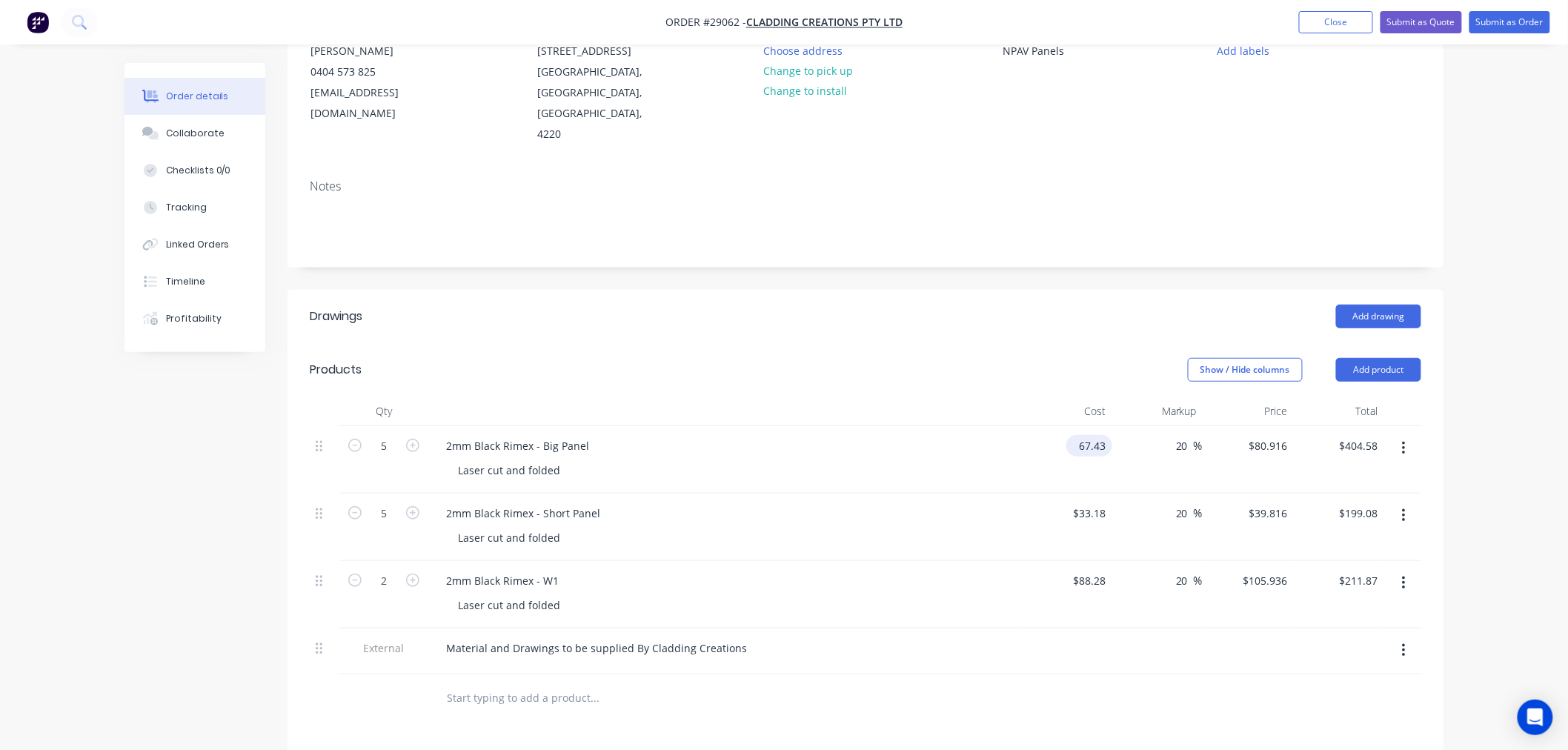
click at [1086, 435] on input "67.43" at bounding box center [1092, 446] width 40 height 21
click at [1087, 435] on input "67.43" at bounding box center [1094, 446] width 34 height 21
click at [1084, 435] on input "67.43" at bounding box center [1094, 446] width 34 height 21
type input "$77.43"
type input "$92.916"
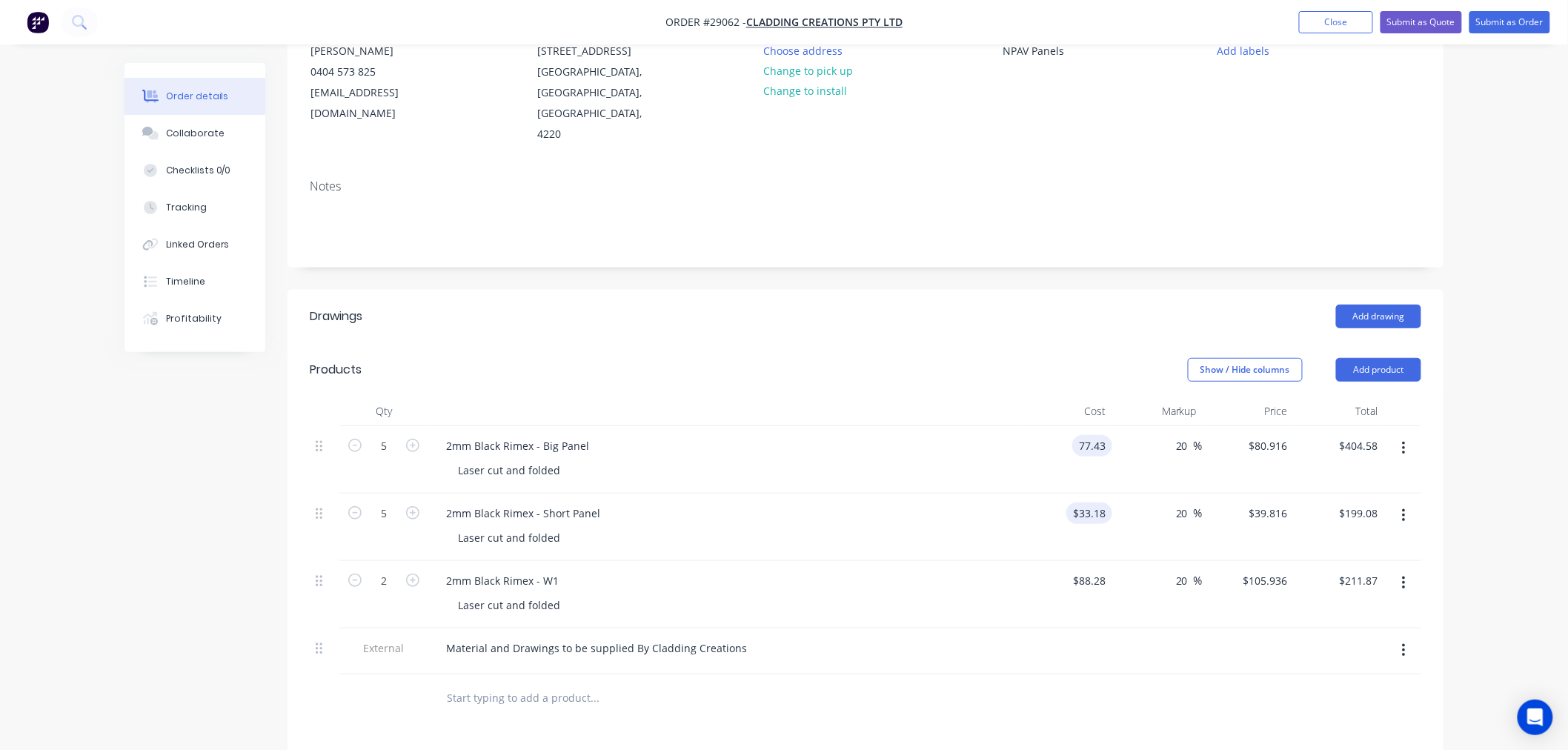
type input "$464.58"
click at [1096, 503] on input "33.18" at bounding box center [1092, 513] width 40 height 21
type input "$43.18"
type input "$51.816"
type input "$259.08"
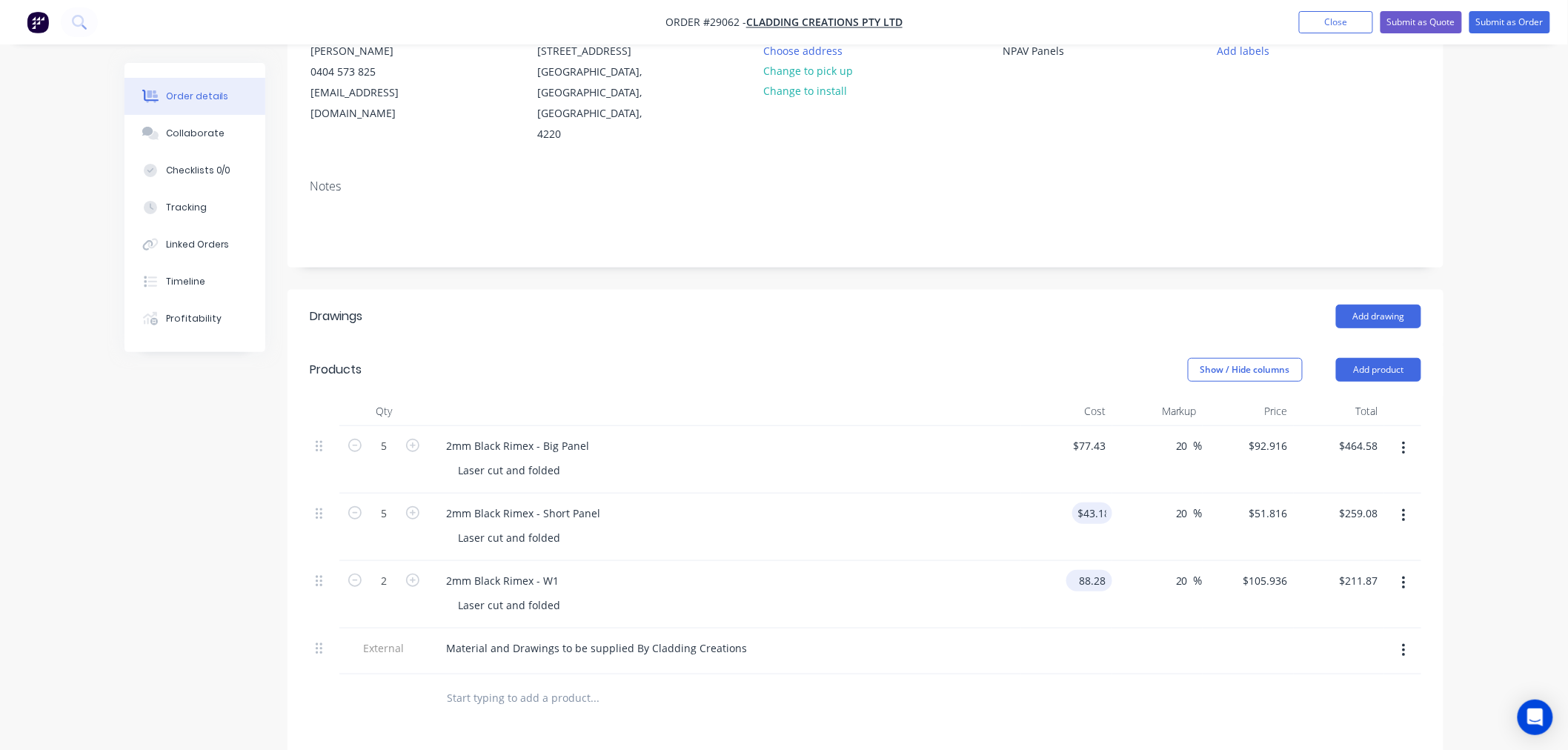
click at [1099, 570] on input "88.28" at bounding box center [1092, 581] width 40 height 21
type input "$98.28"
type input "$117.936"
type input "$235.87"
drag, startPoint x: 1151, startPoint y: 591, endPoint x: 1161, endPoint y: 591, distance: 10.0
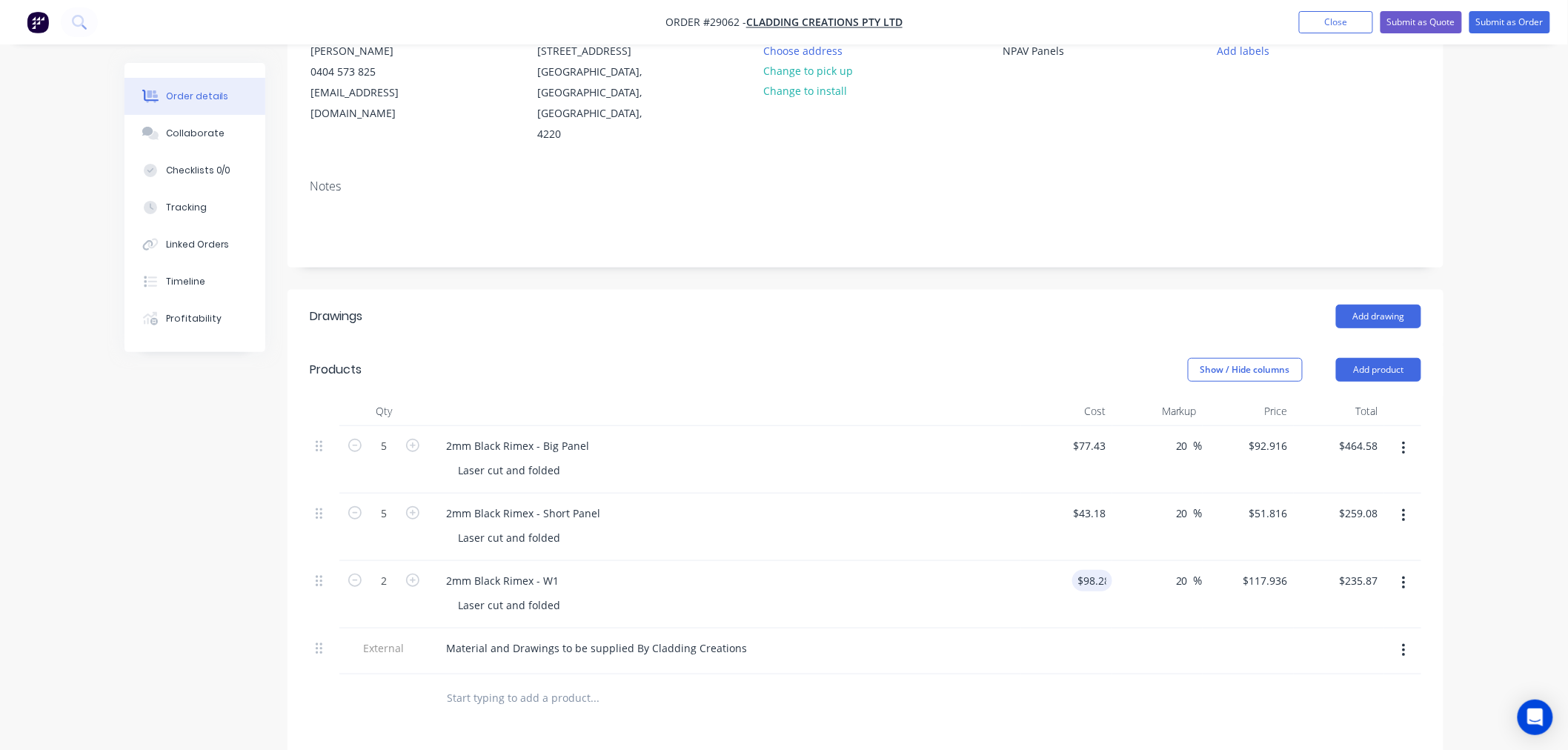
click at [1152, 591] on div "20 20 %" at bounding box center [1158, 595] width 91 height 67
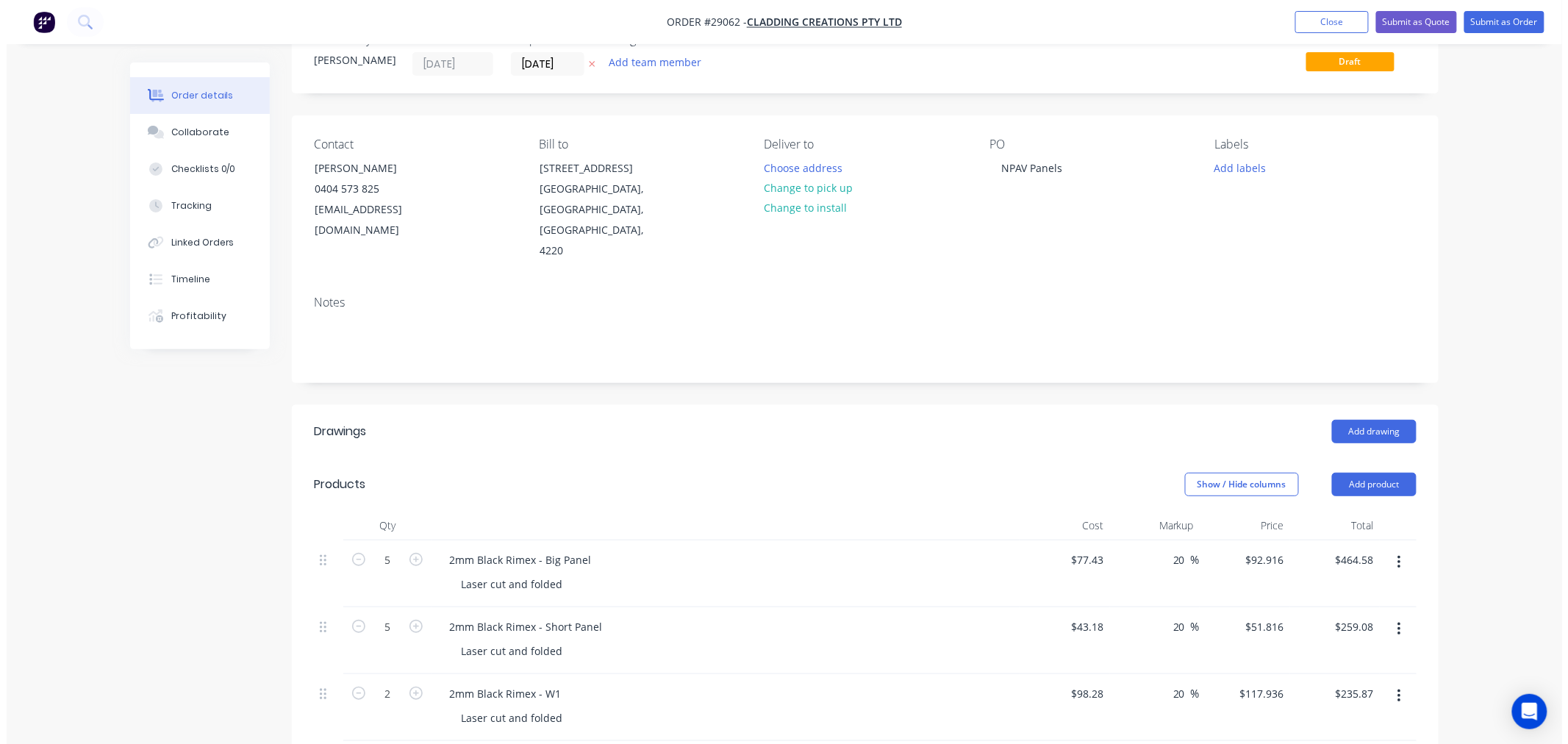
scroll to position [0, 0]
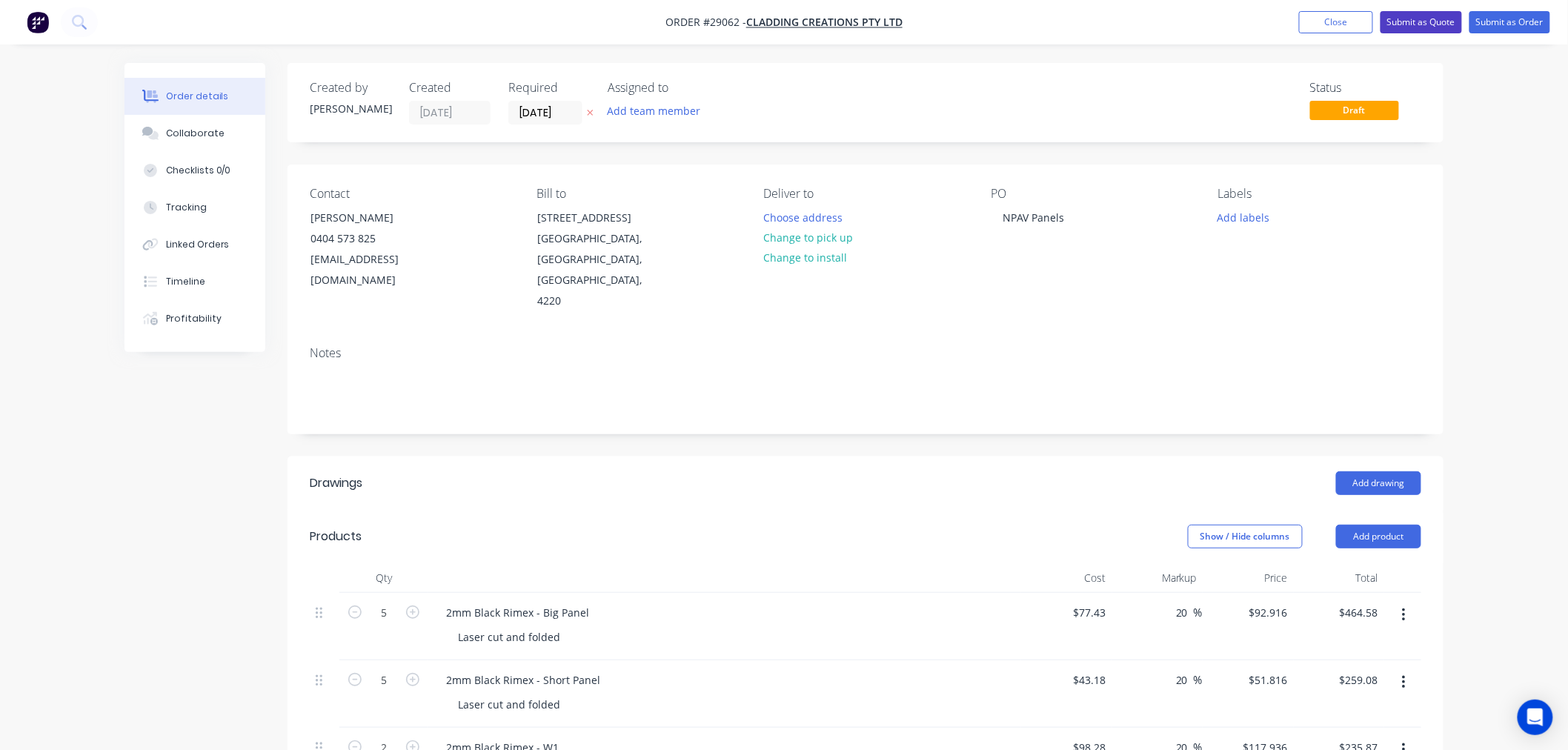
click at [1427, 26] on button "Submit as Quote" at bounding box center [1421, 22] width 82 height 22
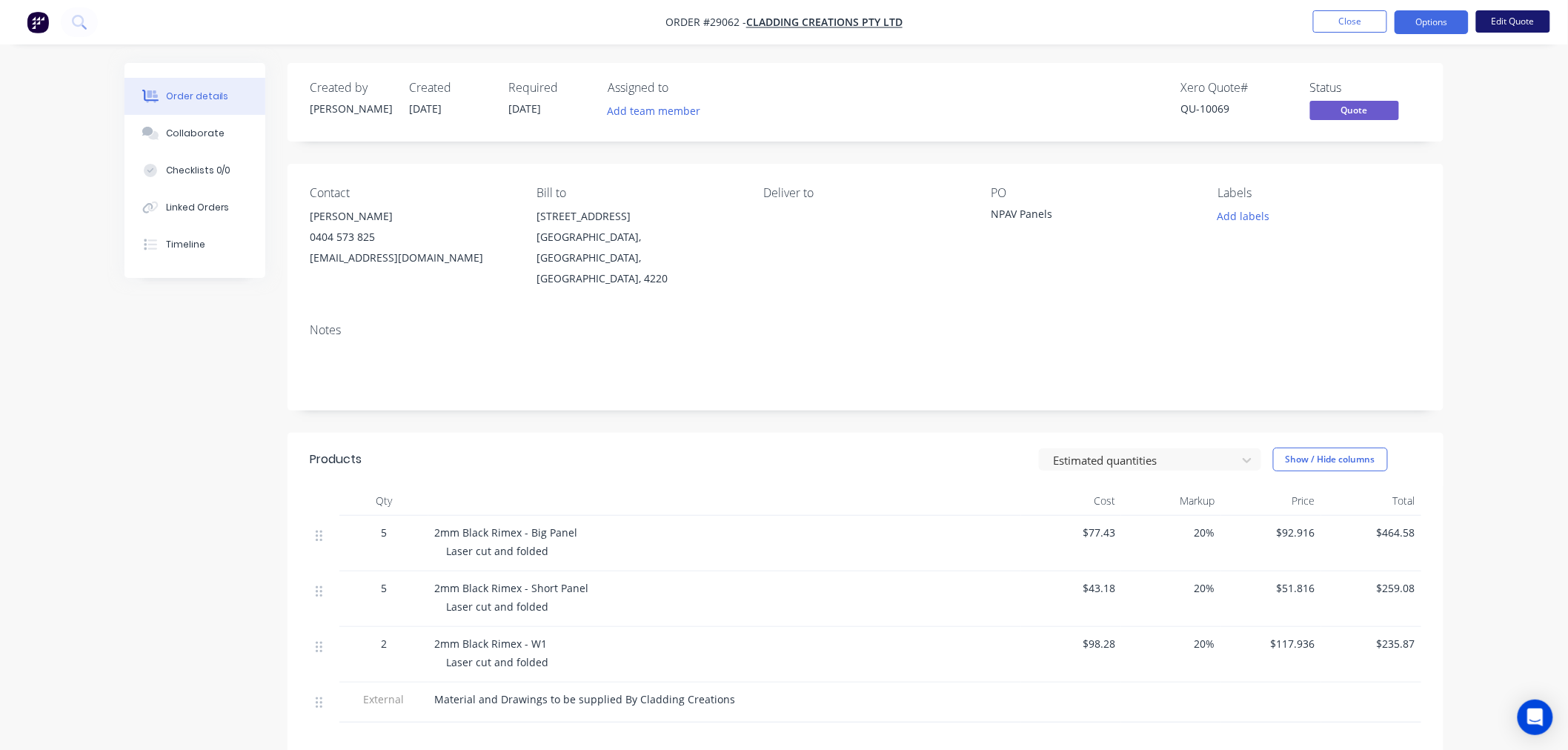
click at [1507, 24] on button "Edit Quote" at bounding box center [1513, 21] width 74 height 22
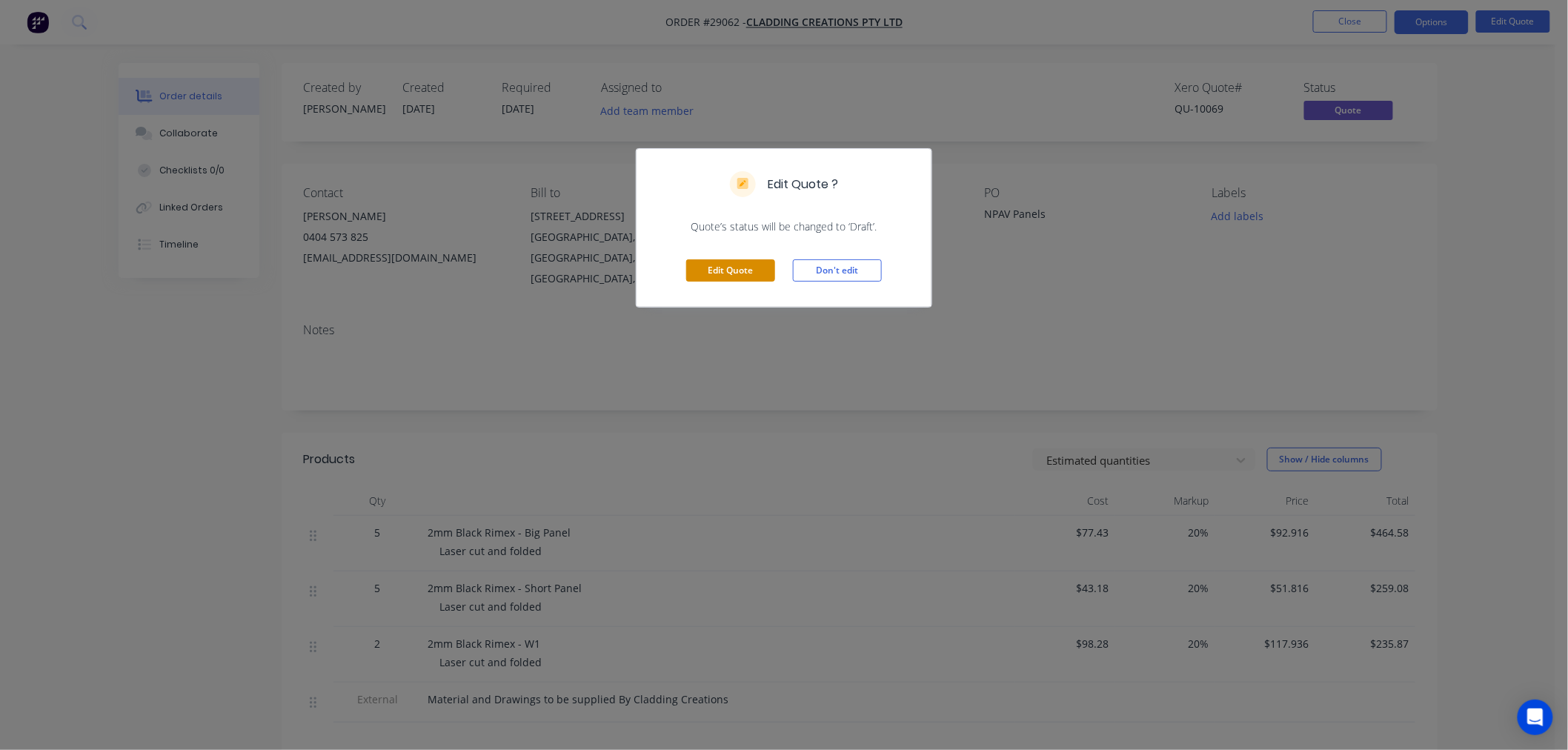
click at [713, 272] on button "Edit Quote" at bounding box center [731, 270] width 89 height 22
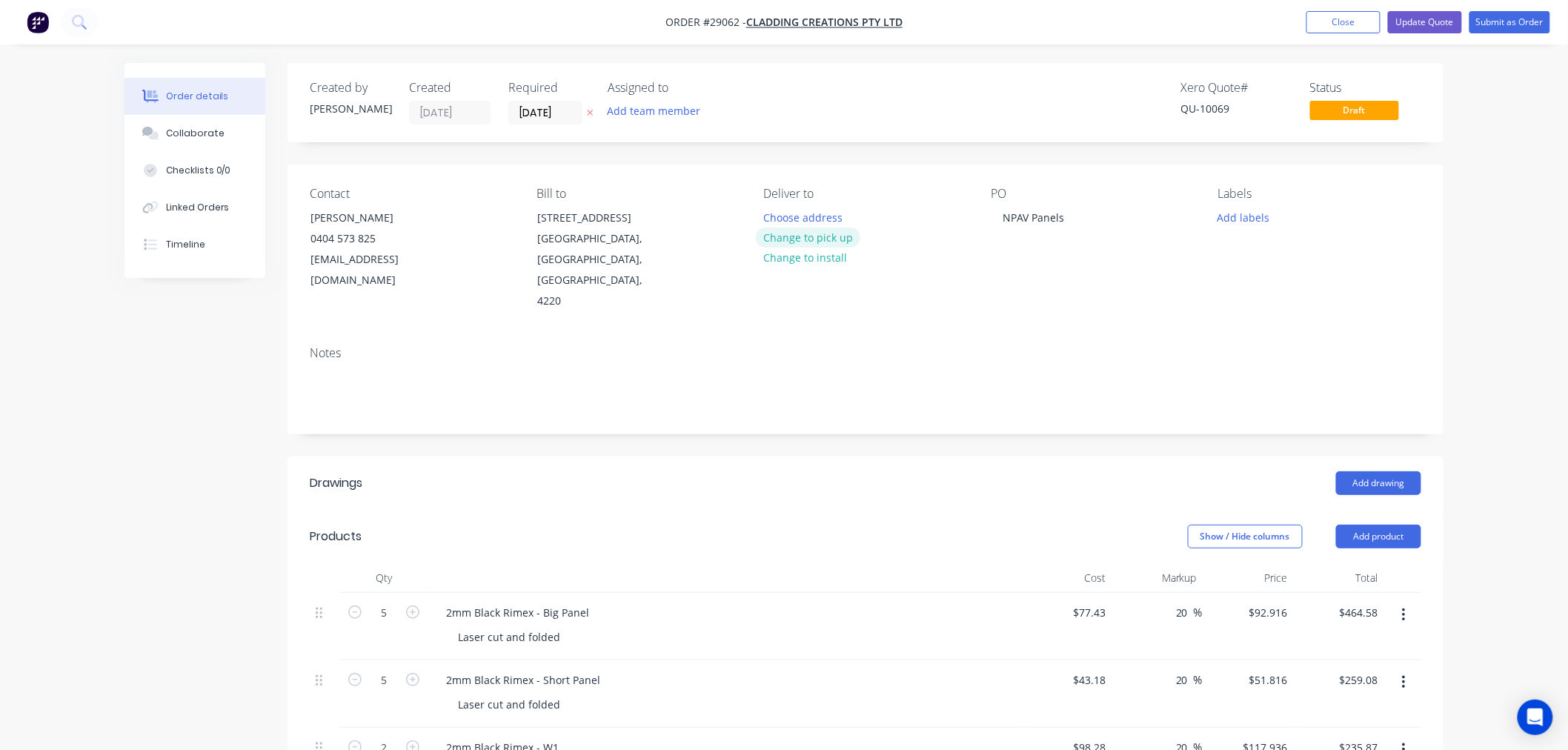
click at [821, 239] on button "Change to pick up" at bounding box center [808, 237] width 105 height 20
click at [1390, 16] on button "Update Quote" at bounding box center [1425, 22] width 74 height 22
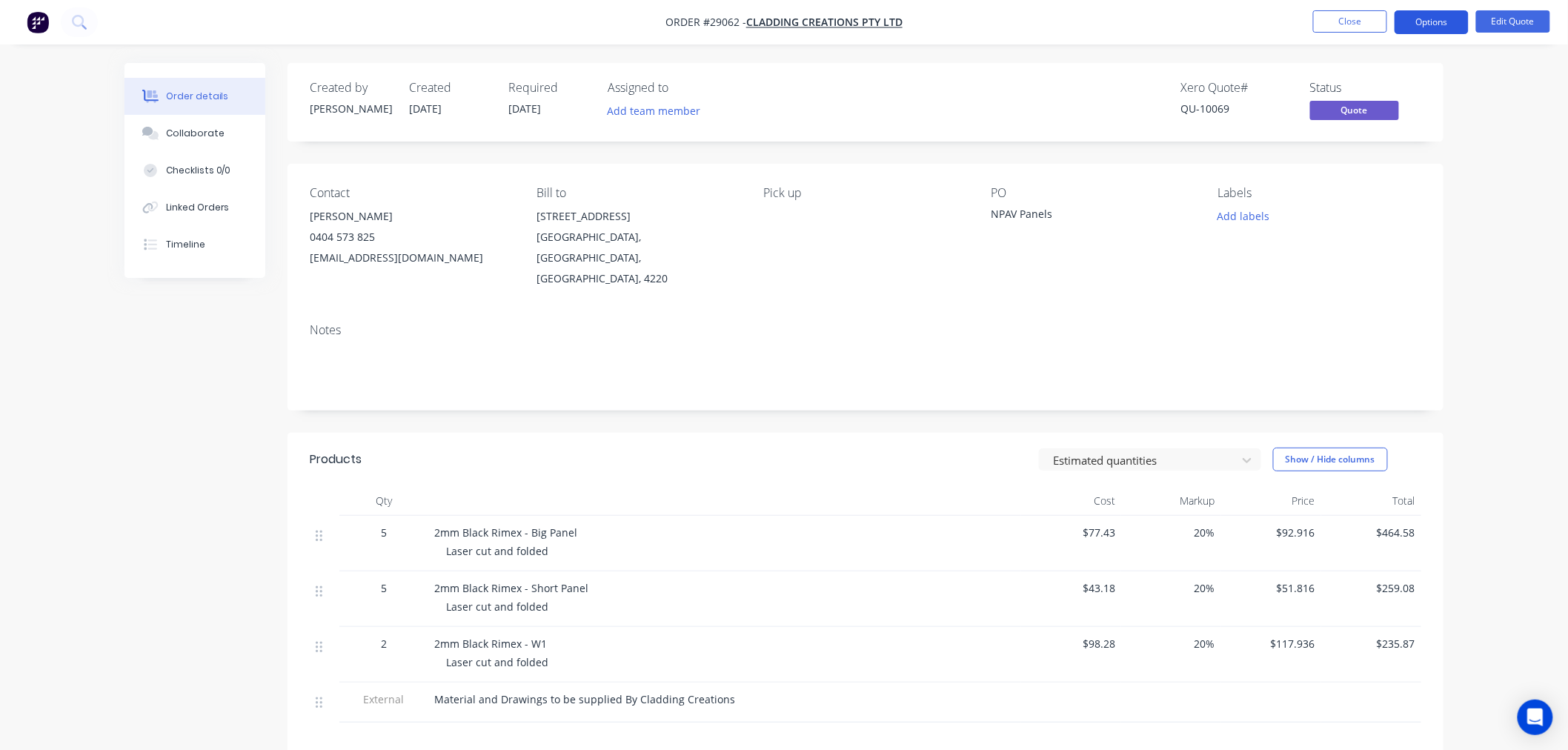
click at [1421, 31] on button "Options" at bounding box center [1431, 22] width 74 height 24
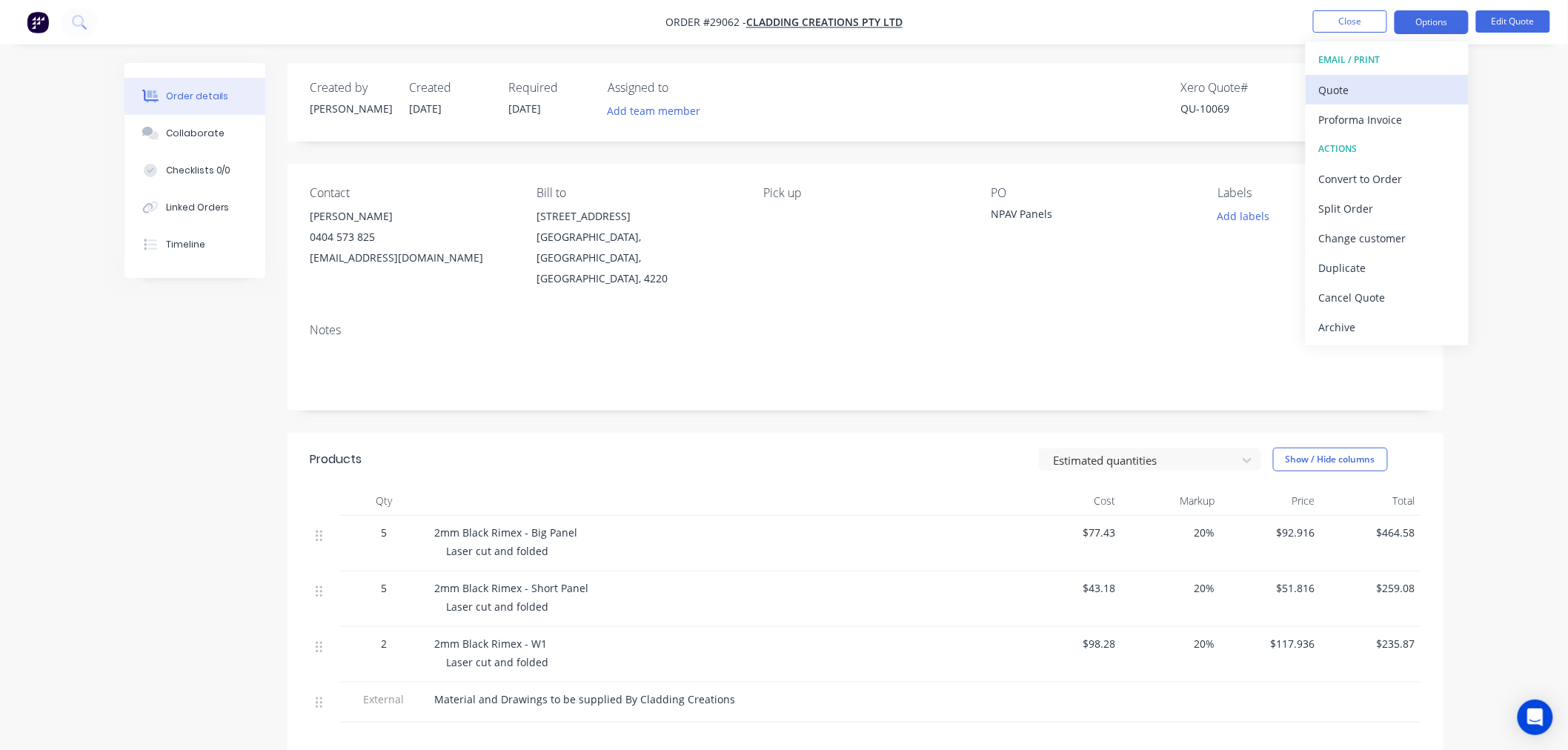
click at [1347, 84] on div "Quote" at bounding box center [1387, 90] width 137 height 21
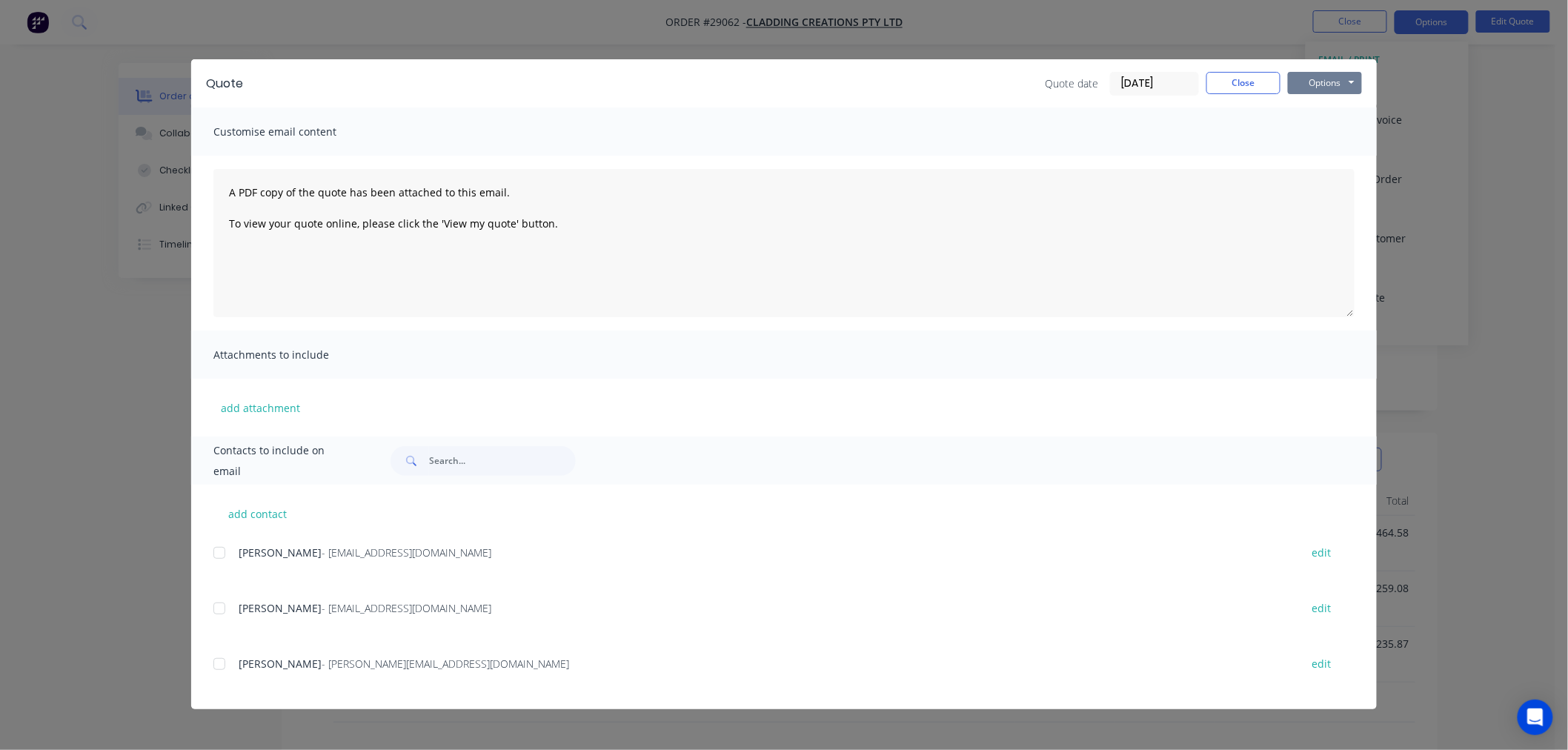
click at [1354, 76] on button "Options" at bounding box center [1324, 83] width 74 height 22
click at [1348, 136] on button "Print" at bounding box center [1335, 133] width 95 height 24
click at [1238, 86] on button "Close" at bounding box center [1243, 83] width 74 height 22
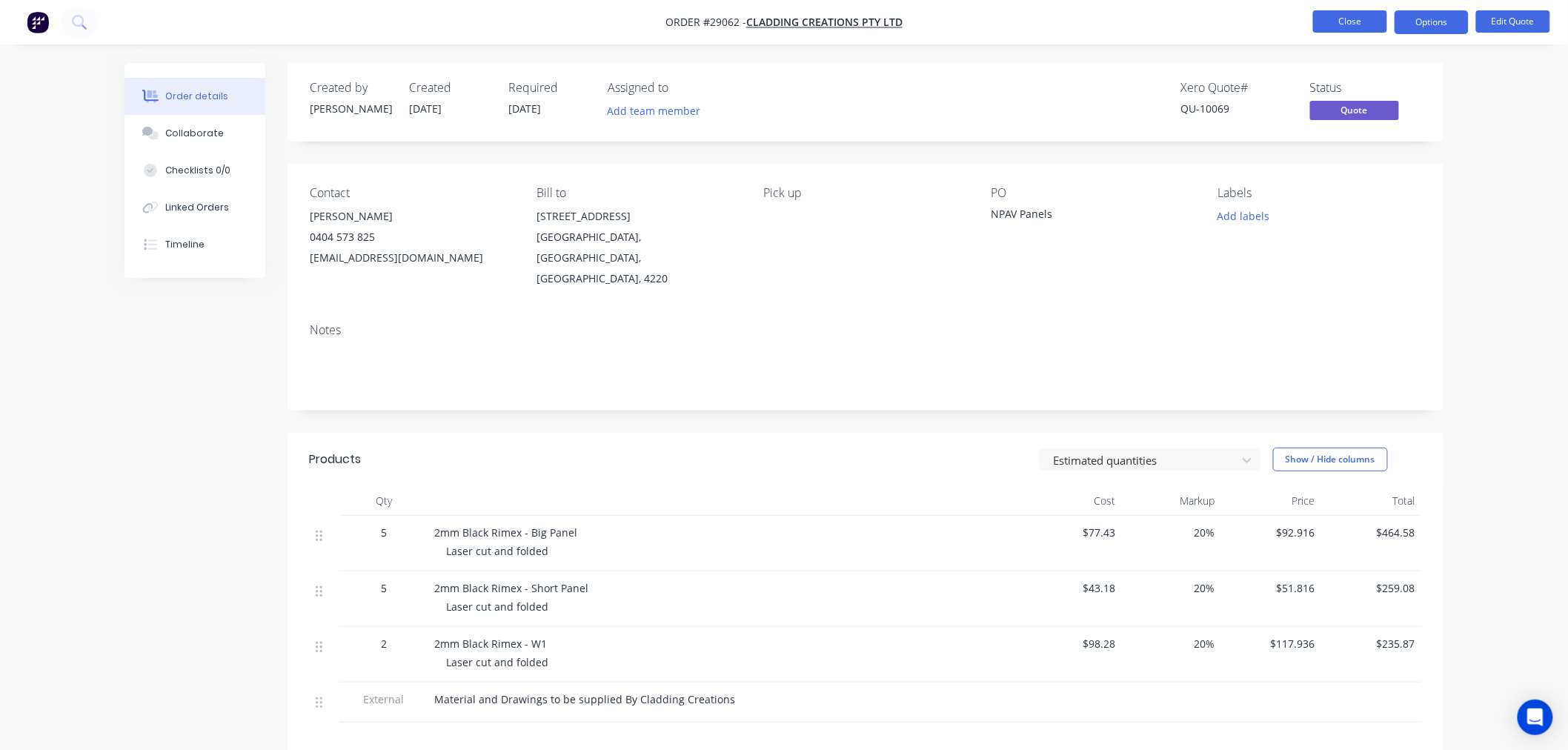
click at [1344, 25] on button "Close" at bounding box center [1350, 21] width 74 height 22
